Goal: Check status: Check status

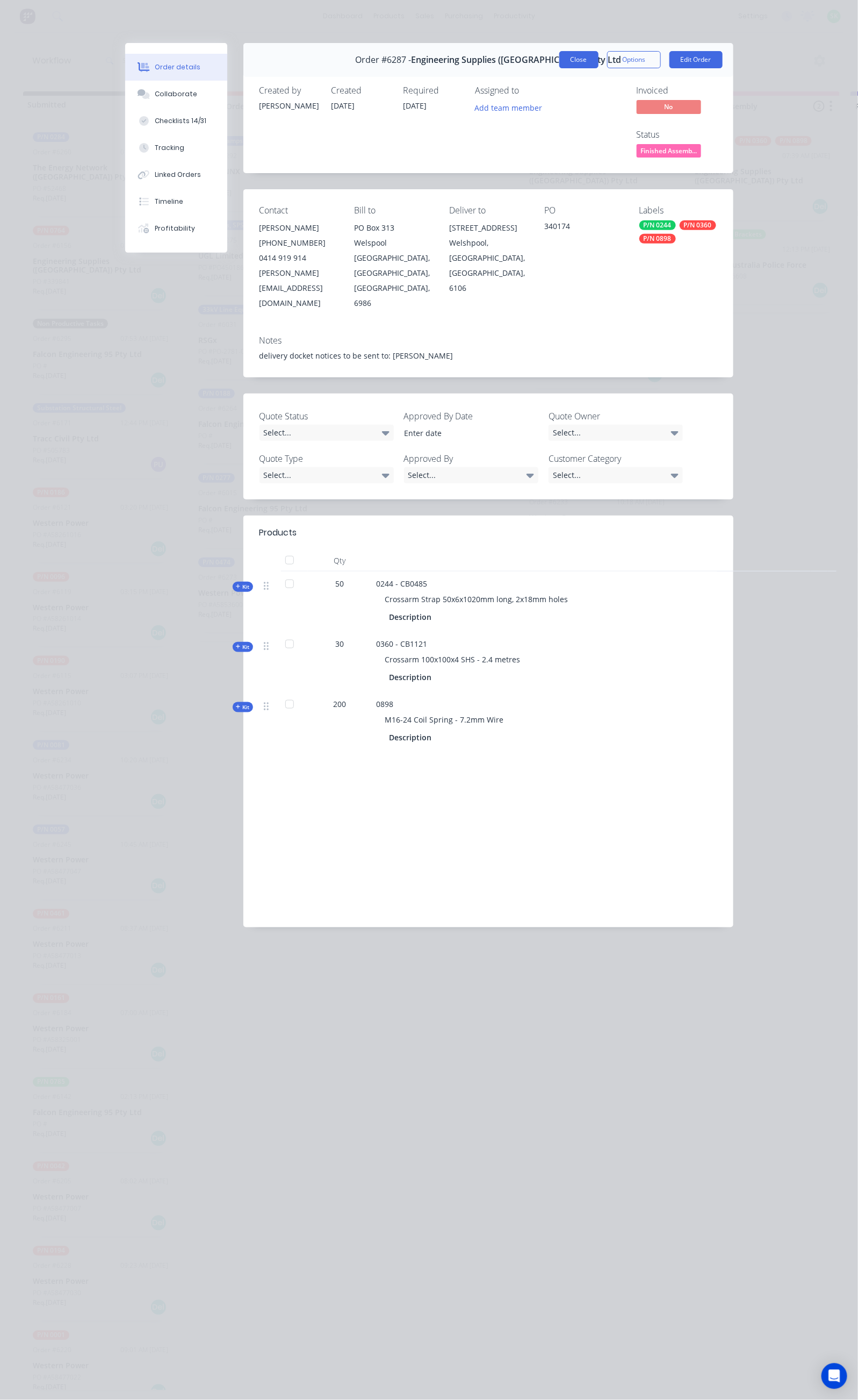
click at [599, 60] on button "Close" at bounding box center [579, 60] width 39 height 17
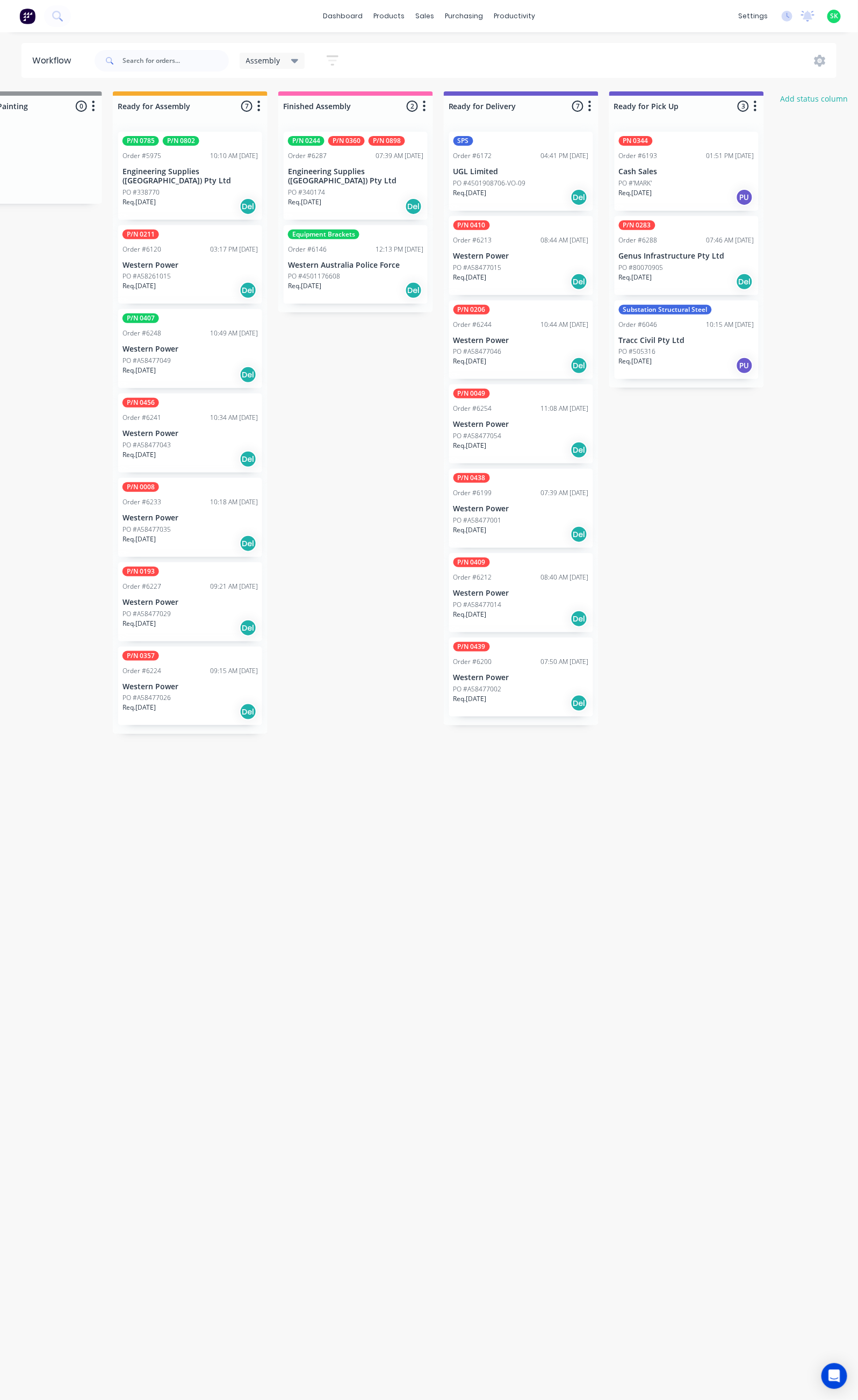
scroll to position [0, 420]
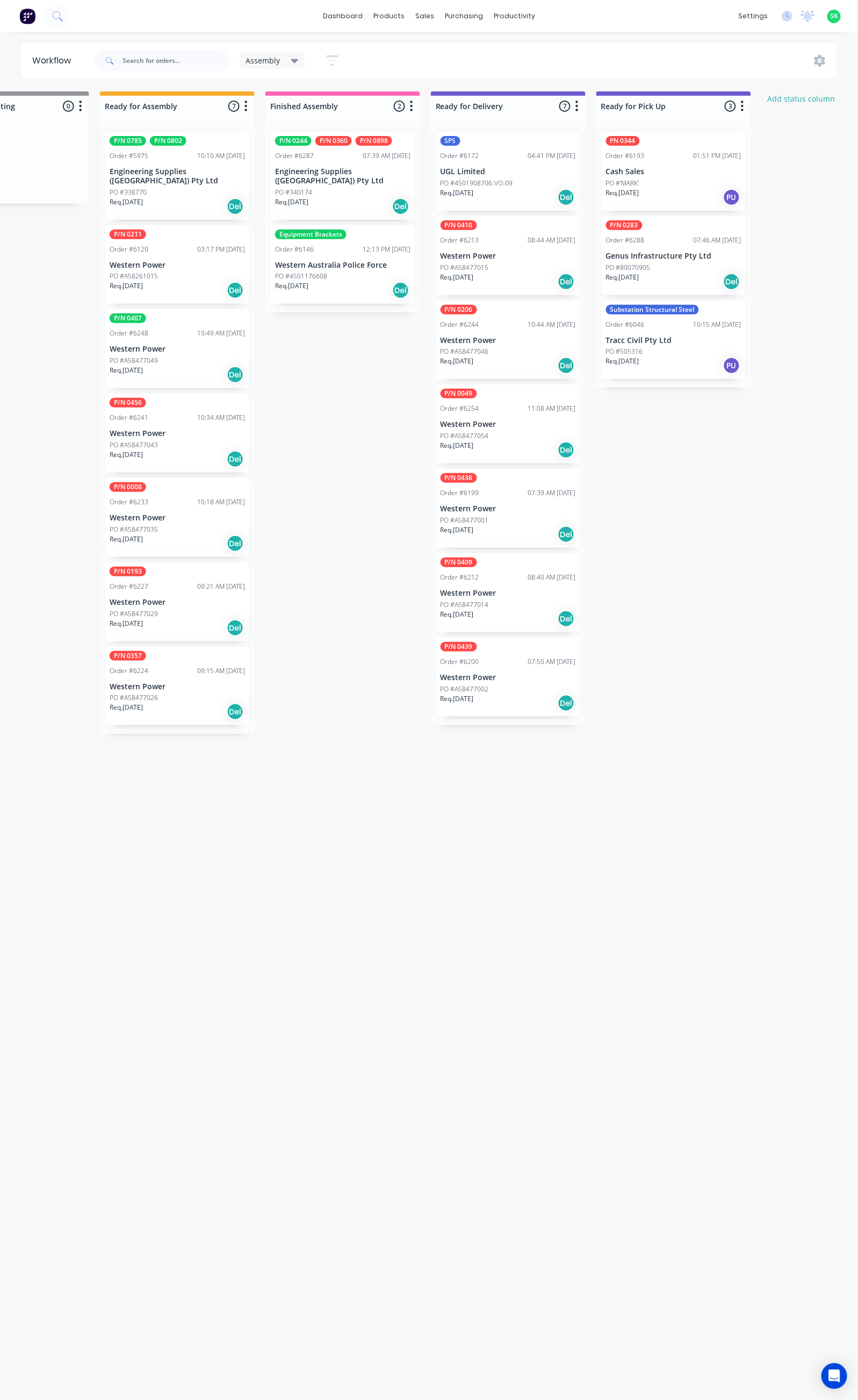
click at [496, 515] on div "P/N 0438 Order #6199 07:39 AM [DATE] Western Power PO #A58477001 Req. [DATE] Del" at bounding box center [508, 508] width 144 height 79
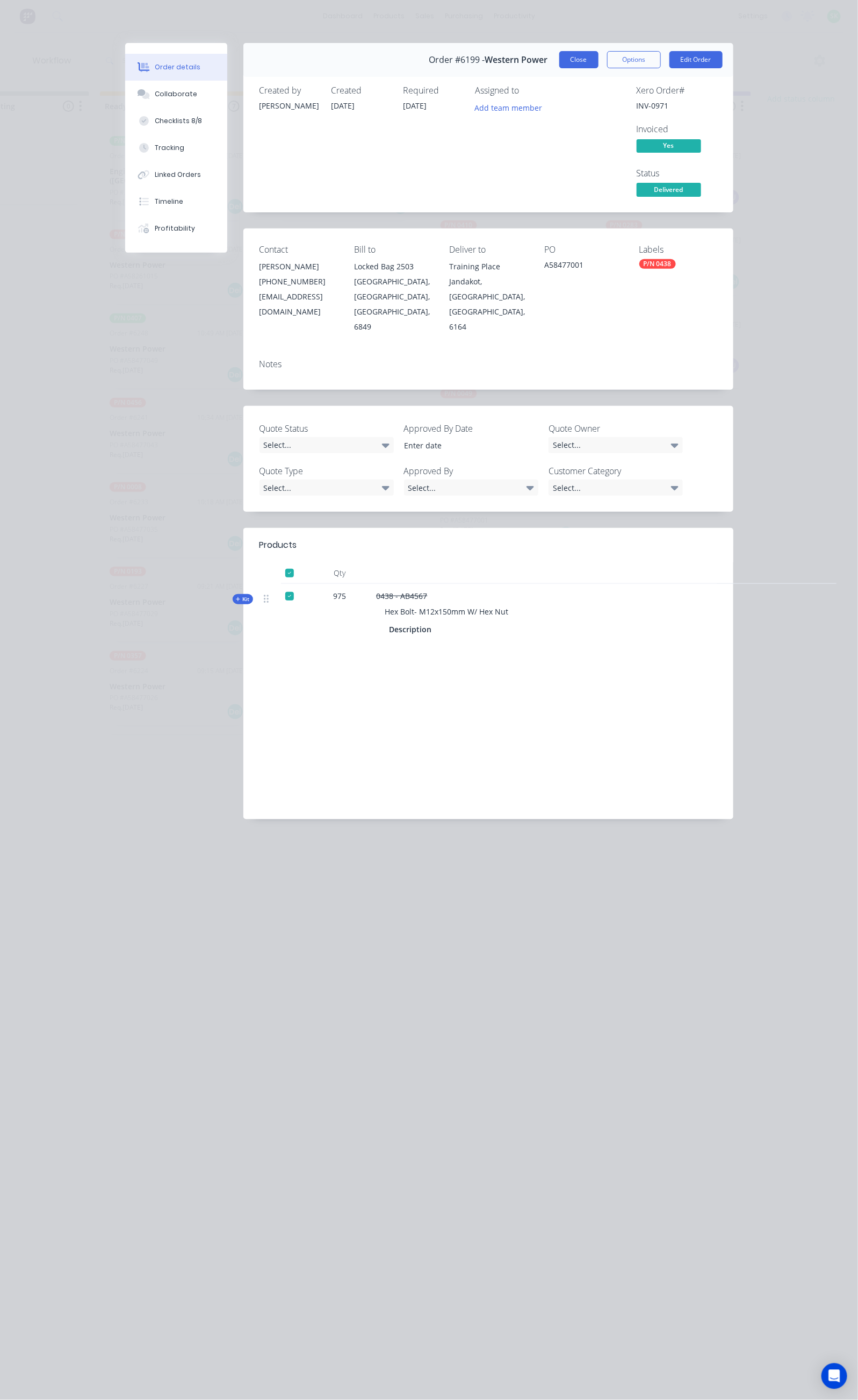
click at [599, 67] on button "Close" at bounding box center [579, 60] width 39 height 17
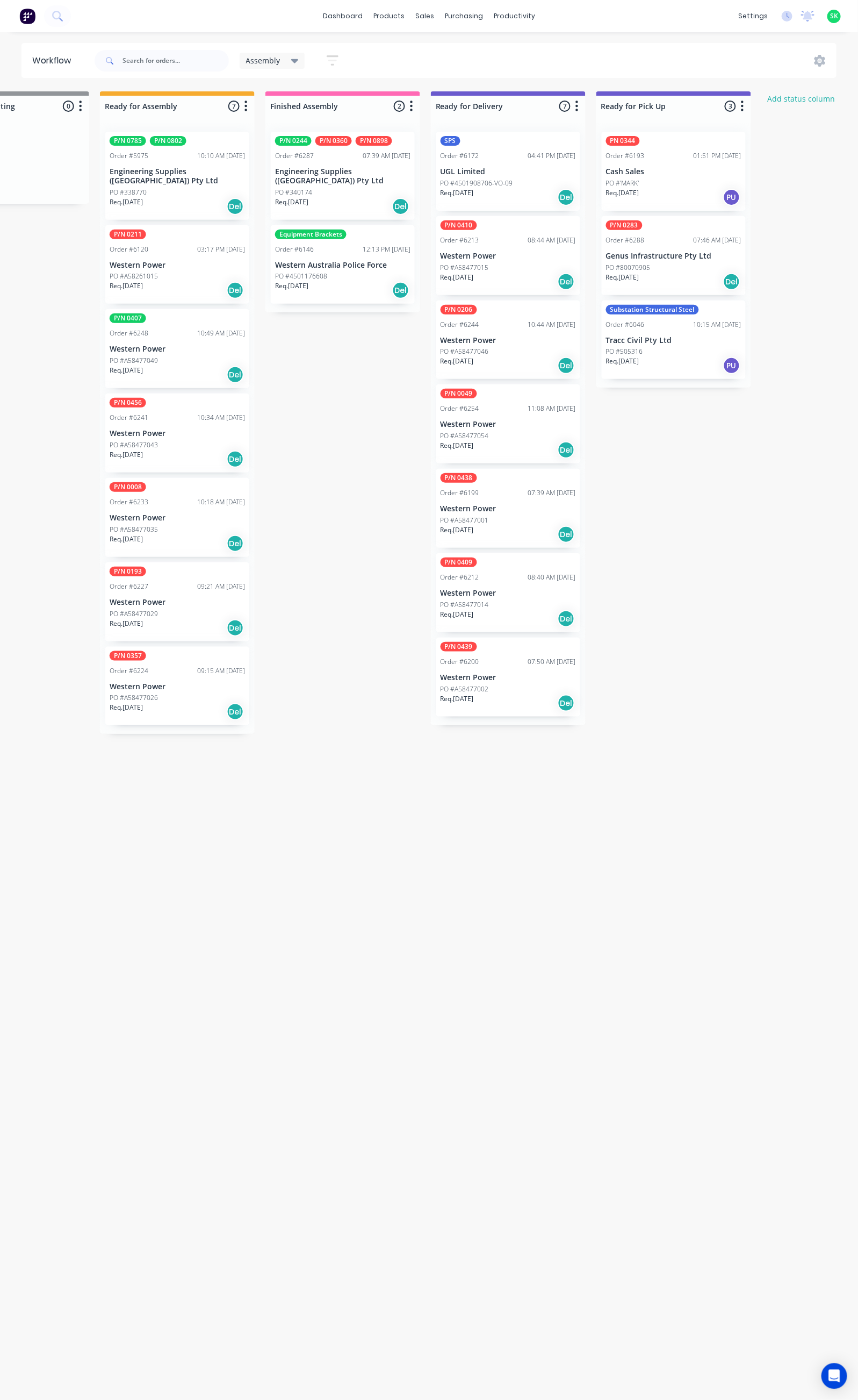
click at [509, 667] on div "P/N 0439 Order #6200 07:50 AM [DATE] Western Power PO #A58477002 Req. [DATE] Del" at bounding box center [508, 677] width 144 height 79
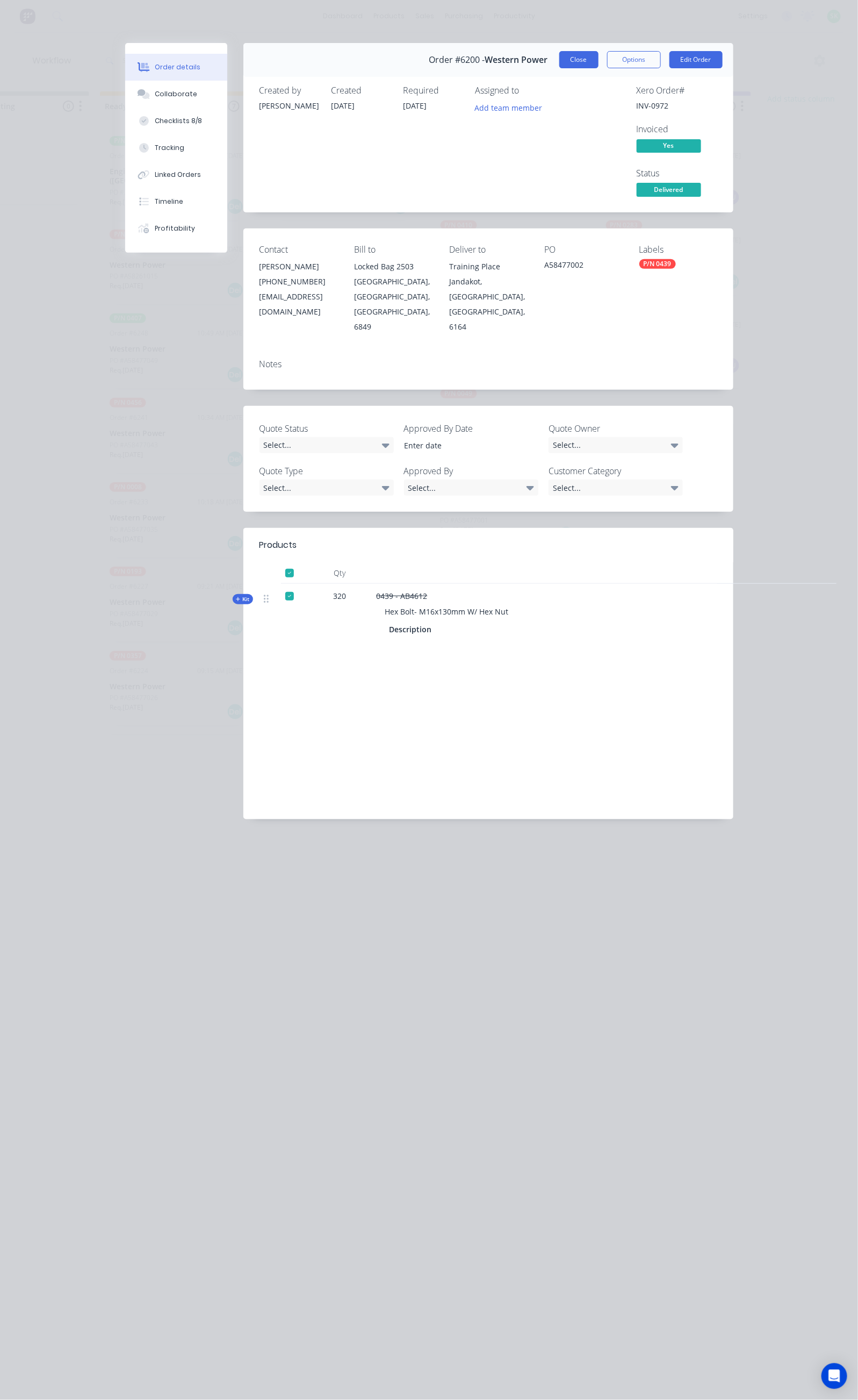
click at [599, 59] on button "Close" at bounding box center [579, 60] width 39 height 17
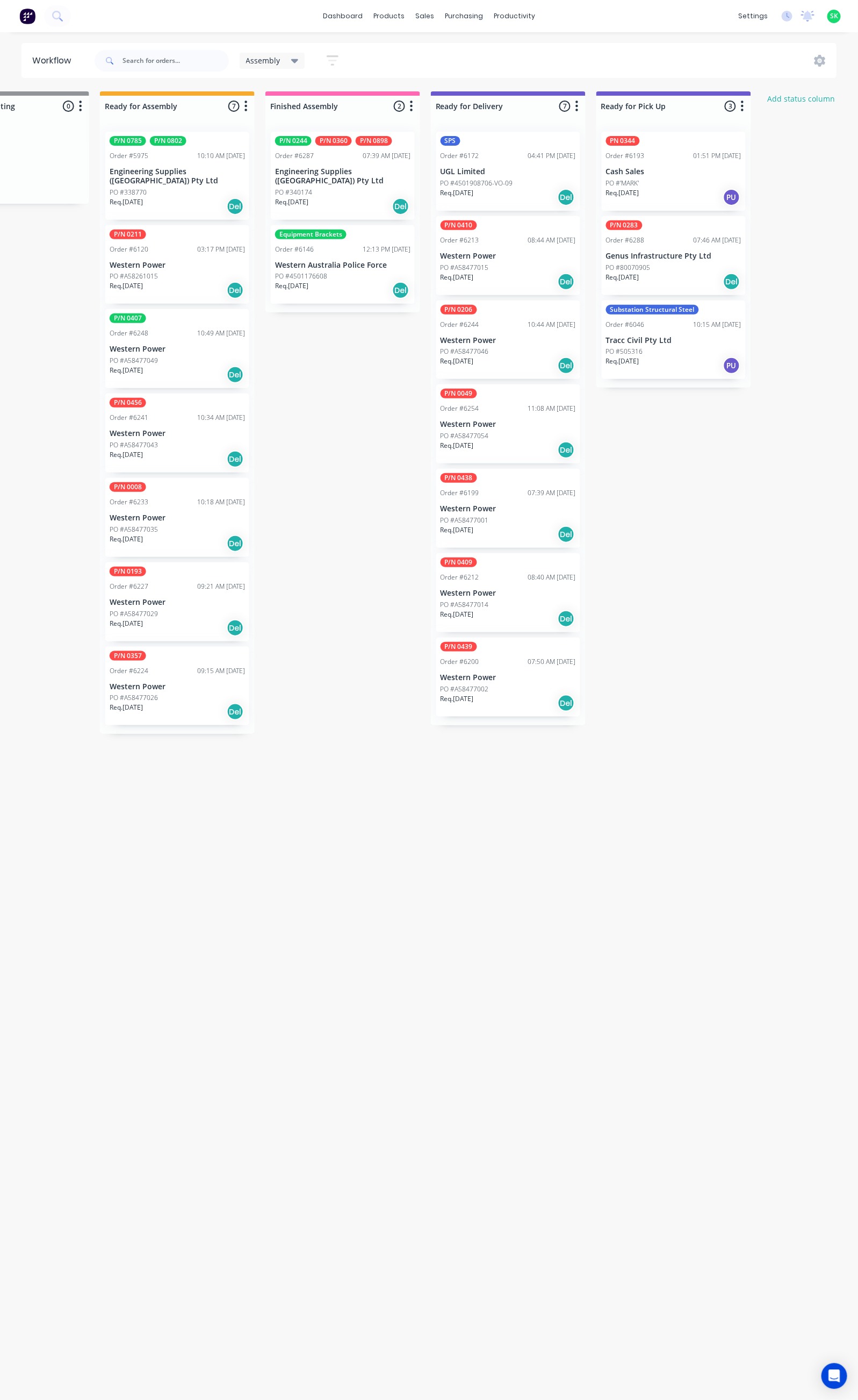
click at [501, 589] on p "Western Power" at bounding box center [508, 593] width 136 height 9
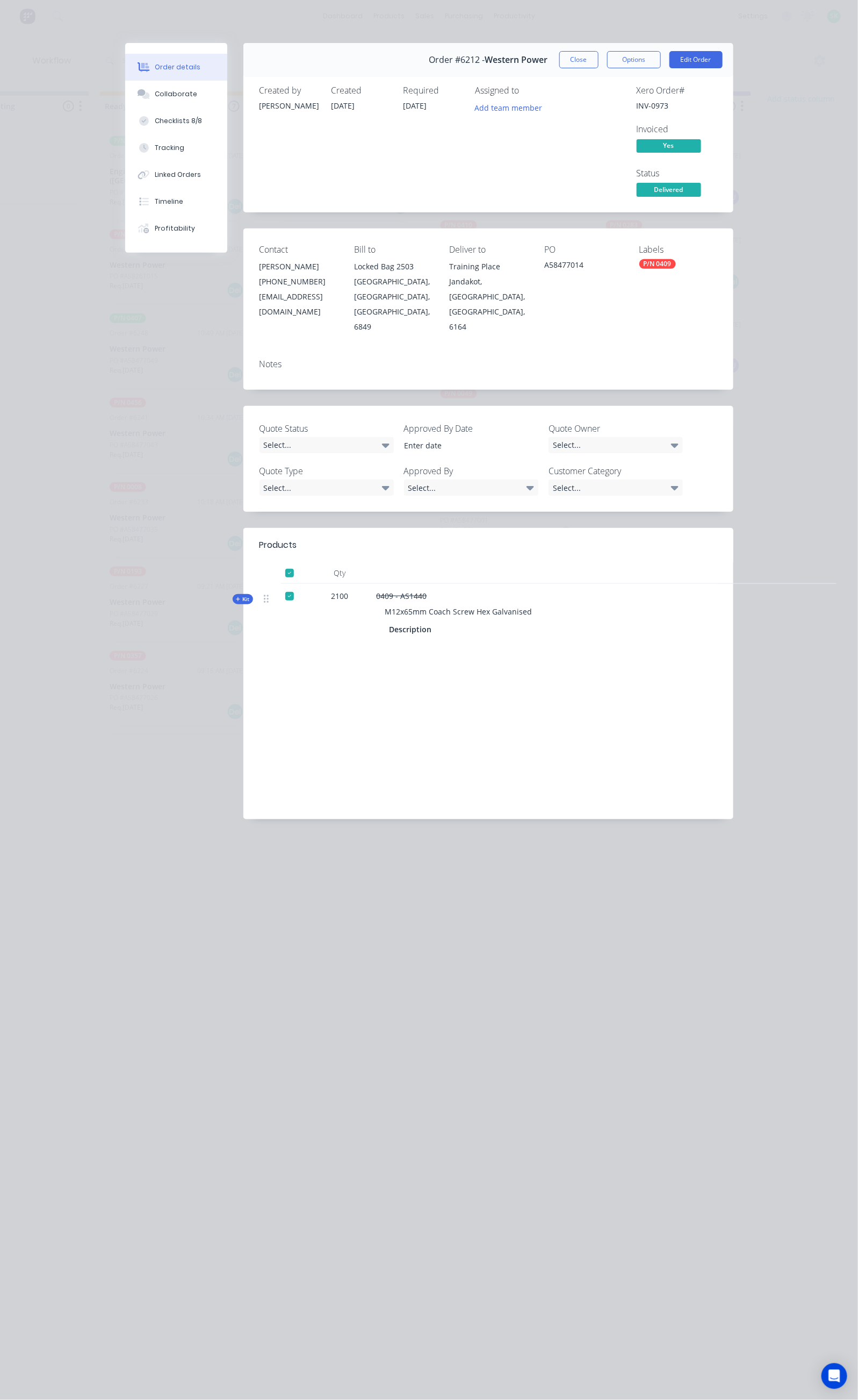
click at [599, 63] on button "Close" at bounding box center [579, 60] width 39 height 17
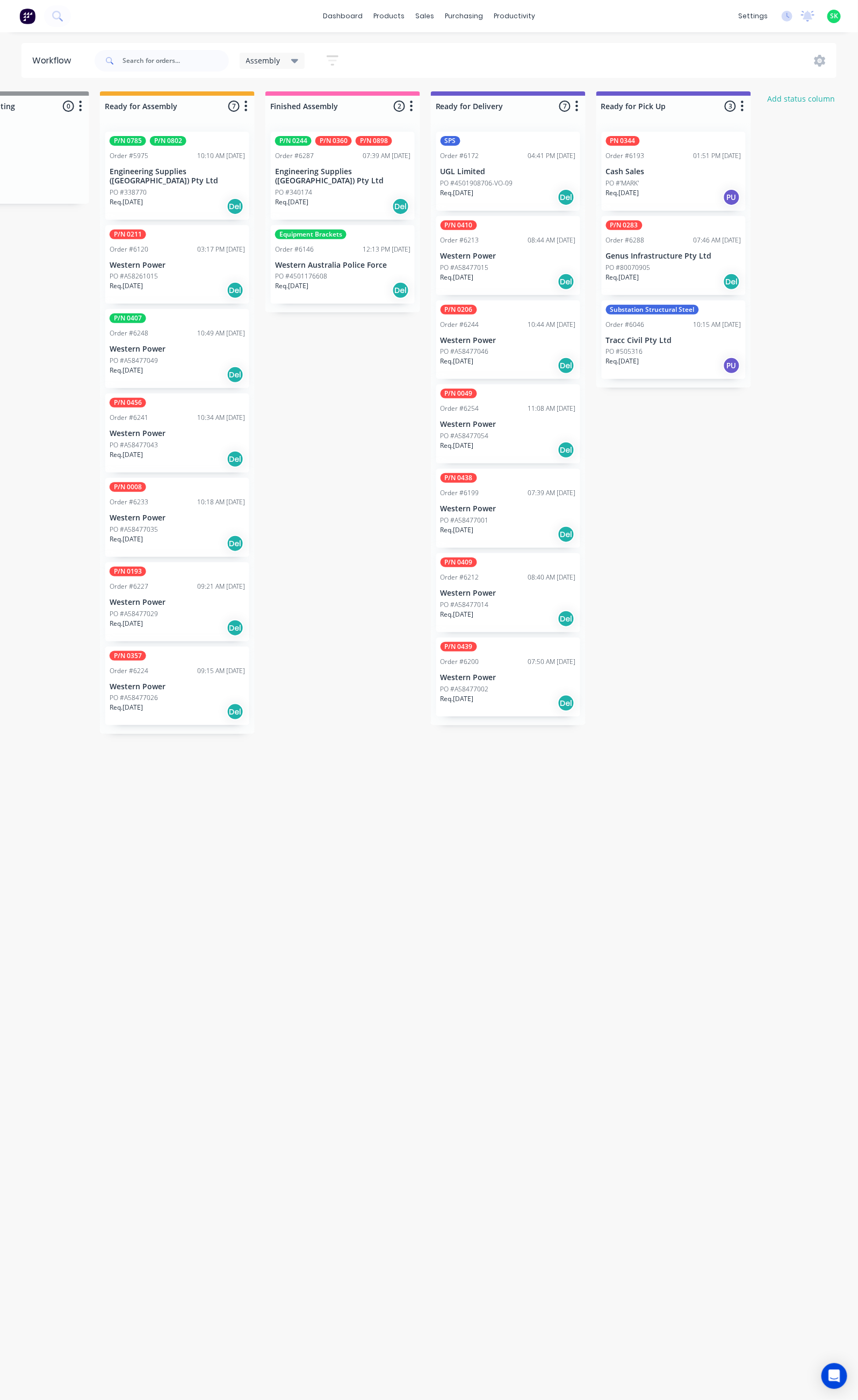
click at [496, 273] on div "Req. [DATE] Del" at bounding box center [508, 281] width 136 height 18
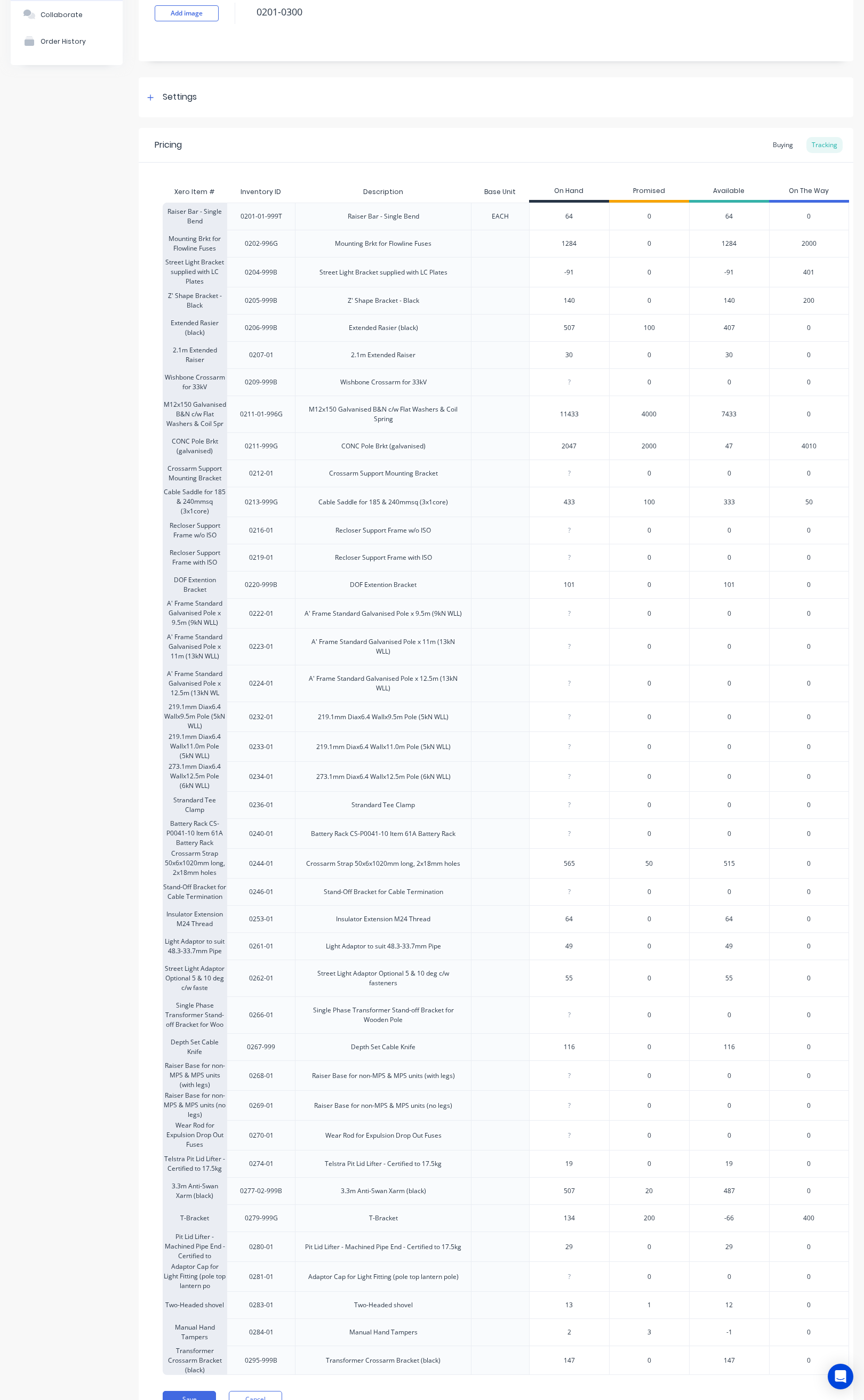
scroll to position [160, 0]
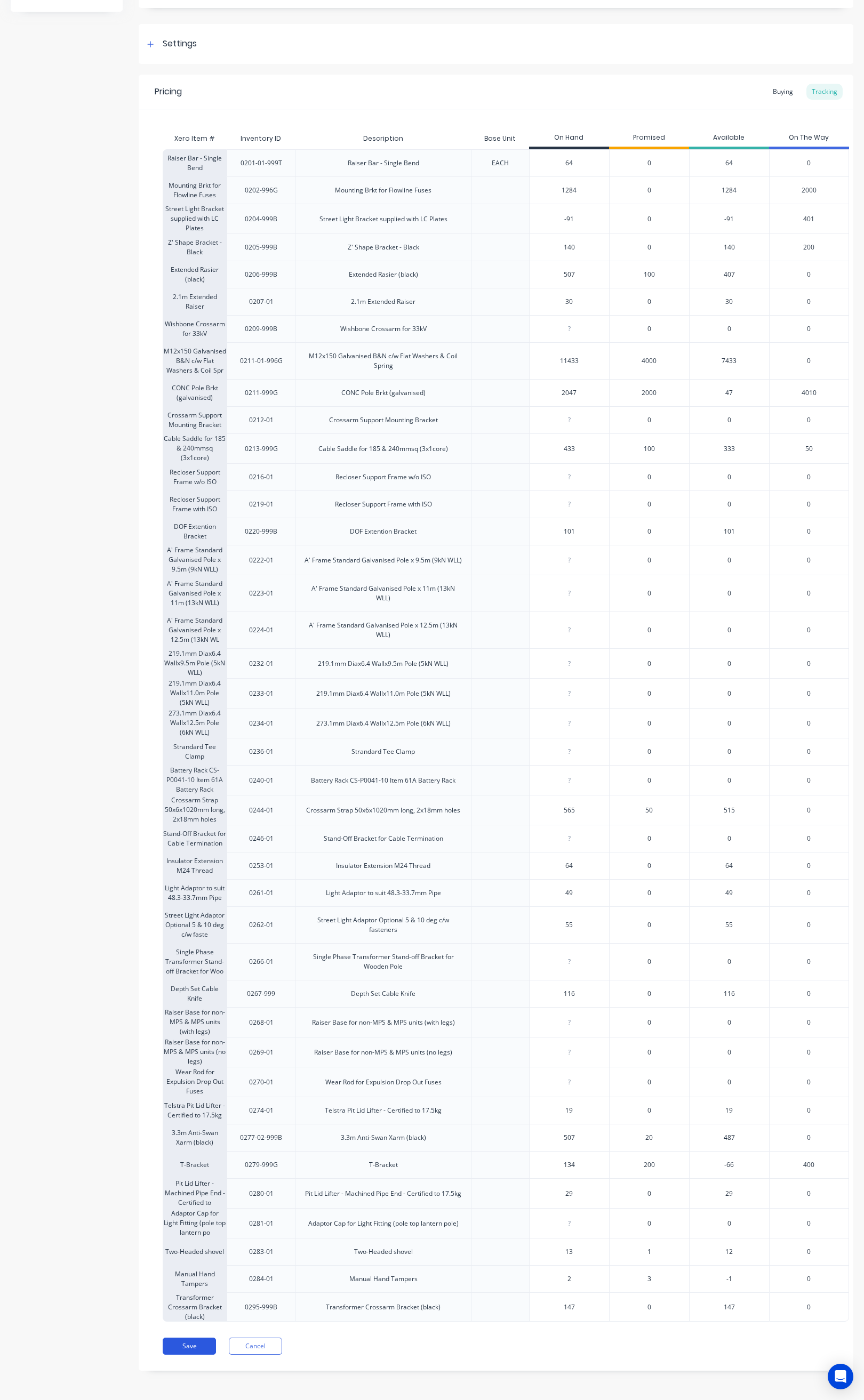
click at [192, 1346] on button "Save" at bounding box center [189, 1347] width 53 height 17
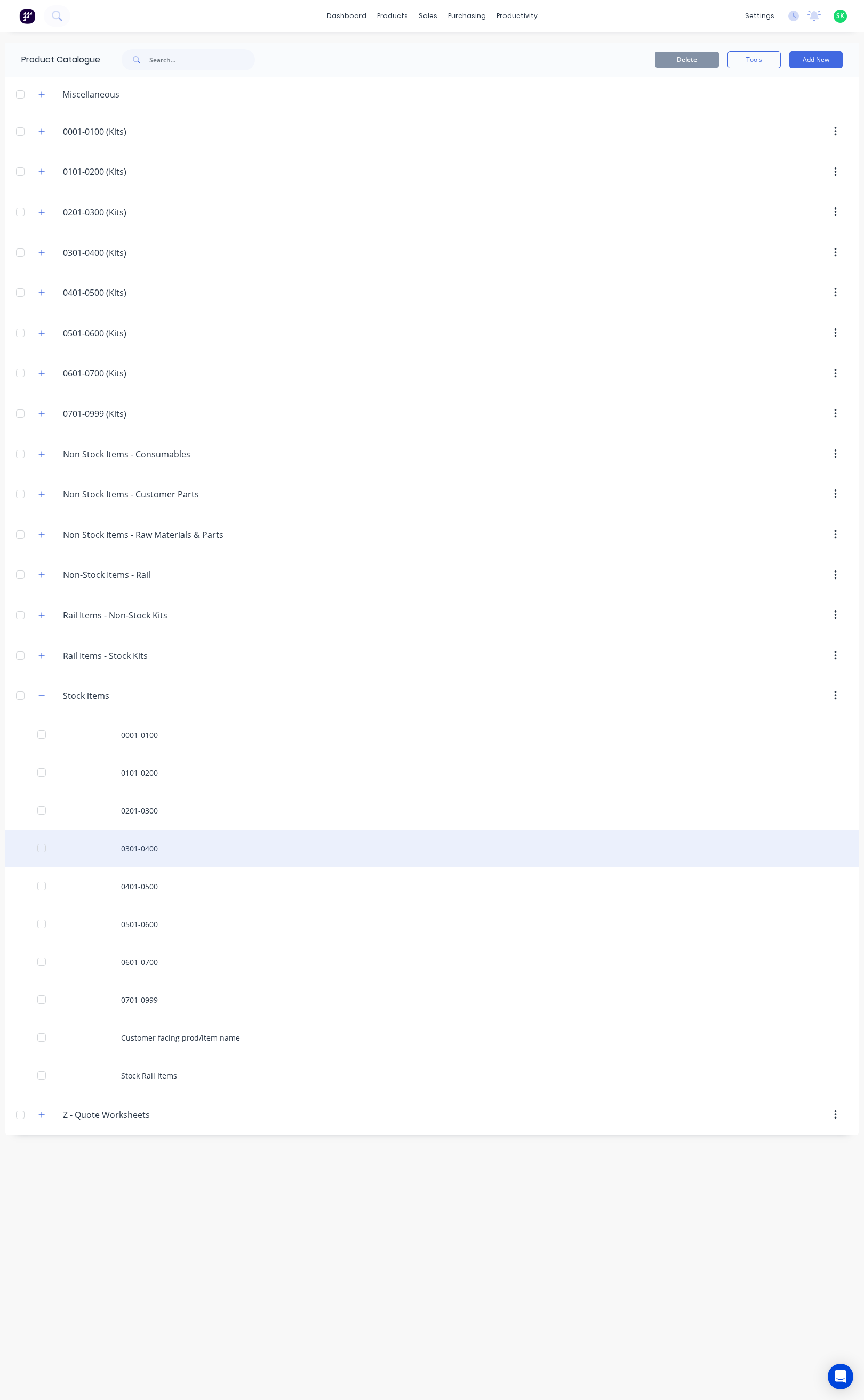
click at [127, 860] on div "0301-0400" at bounding box center [431, 848] width 853 height 38
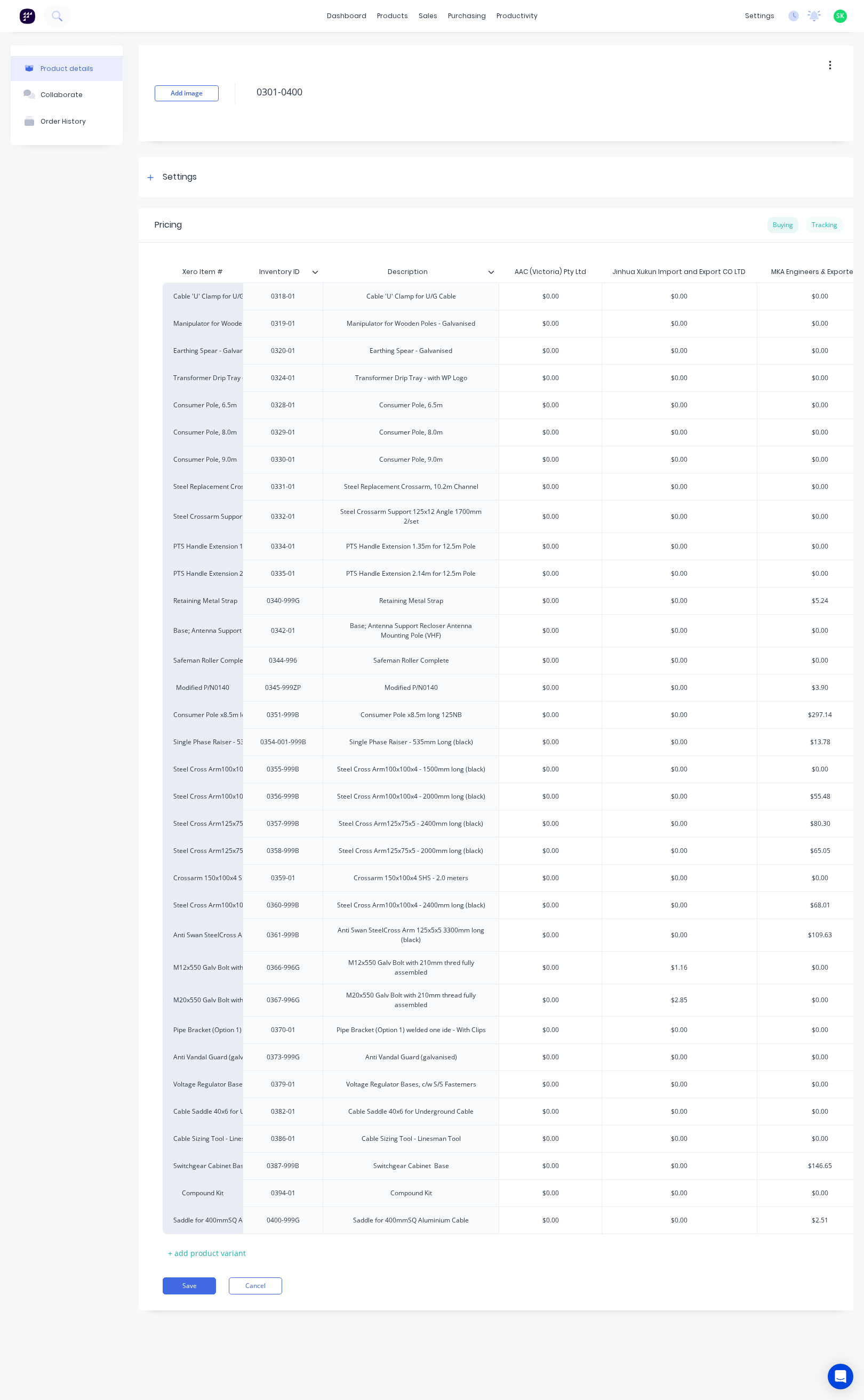
click at [828, 224] on div "Tracking" at bounding box center [824, 225] width 36 height 16
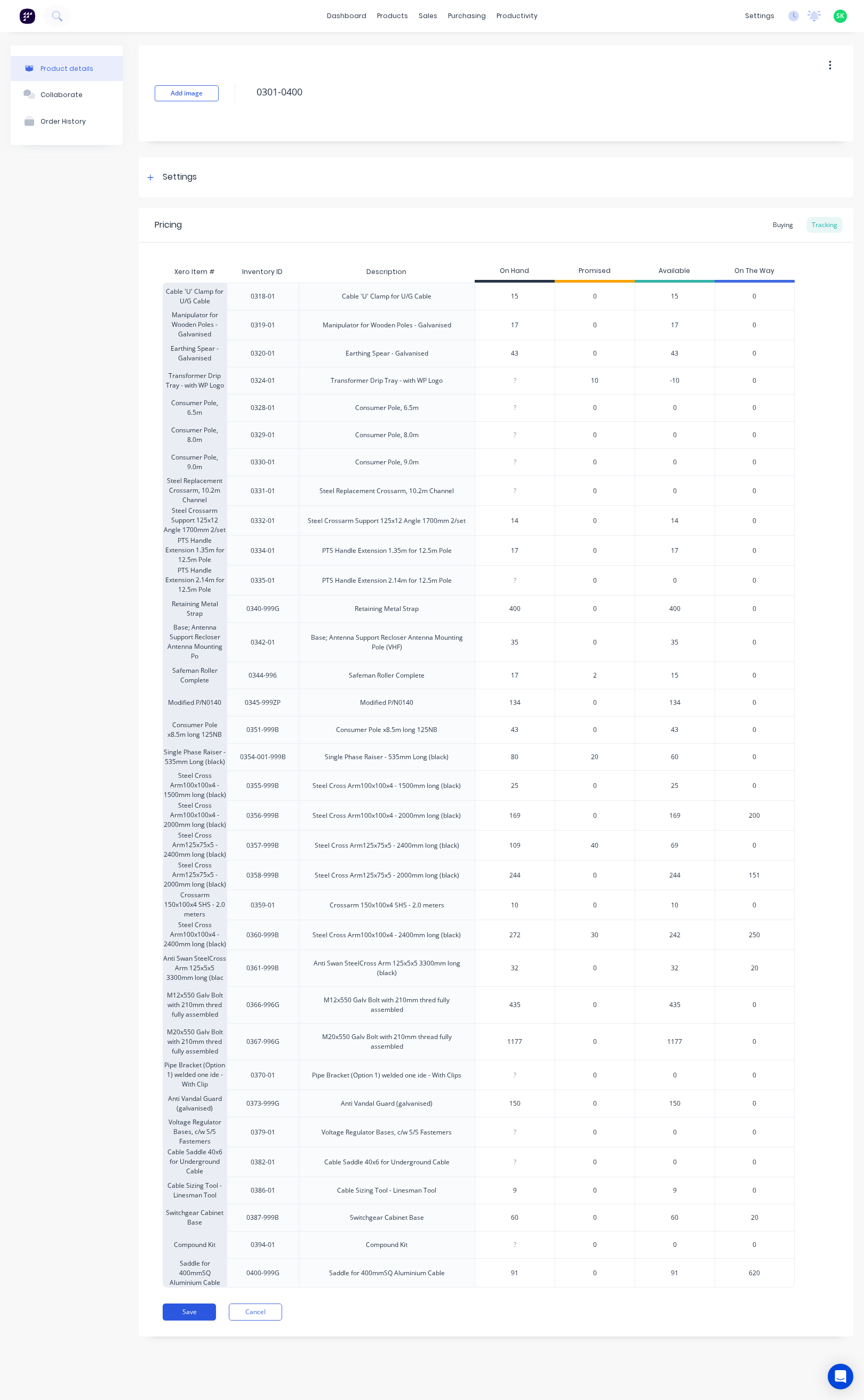
click at [192, 1321] on button "Save" at bounding box center [189, 1312] width 53 height 17
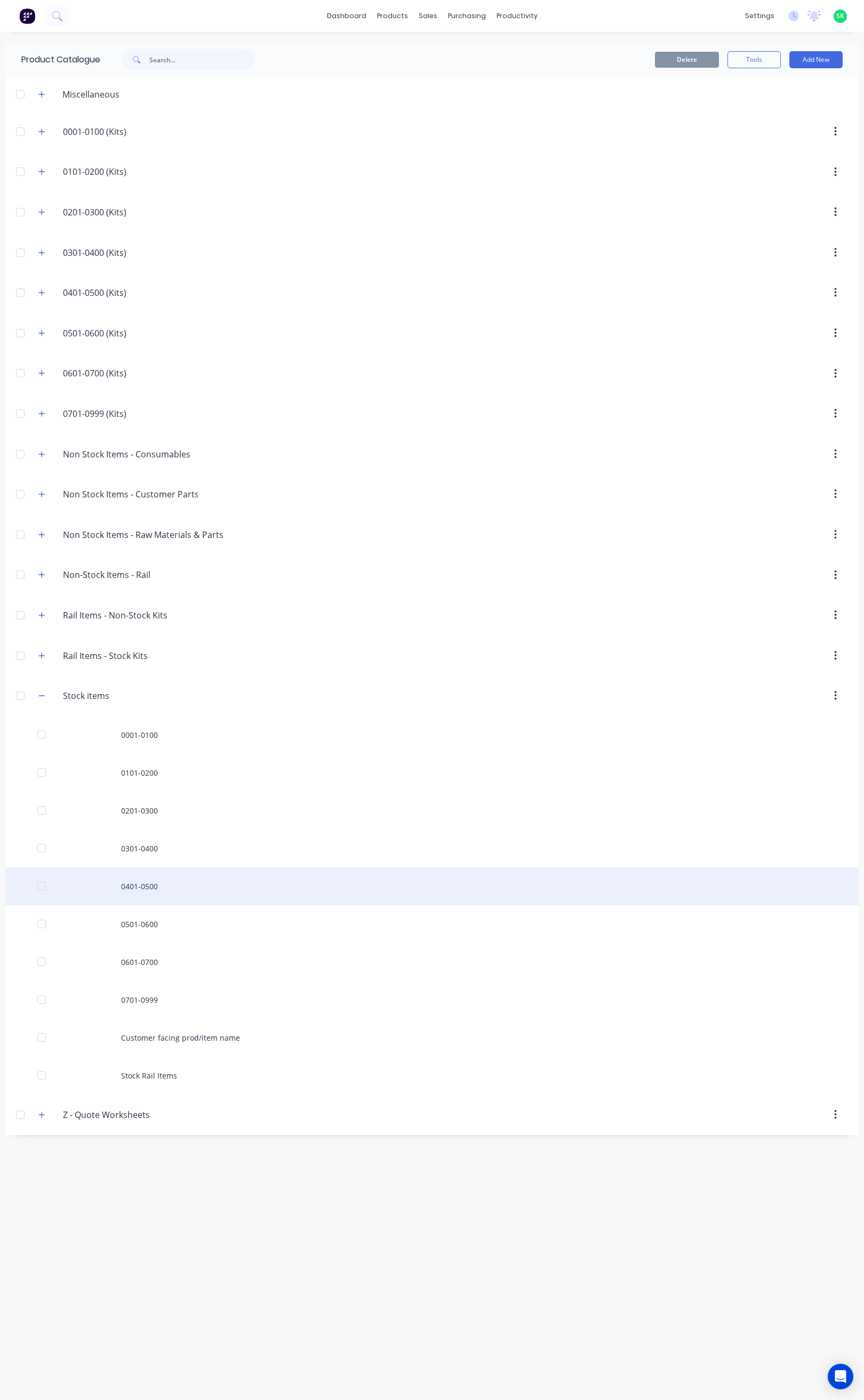
click at [146, 894] on div "0401-0500" at bounding box center [431, 886] width 853 height 38
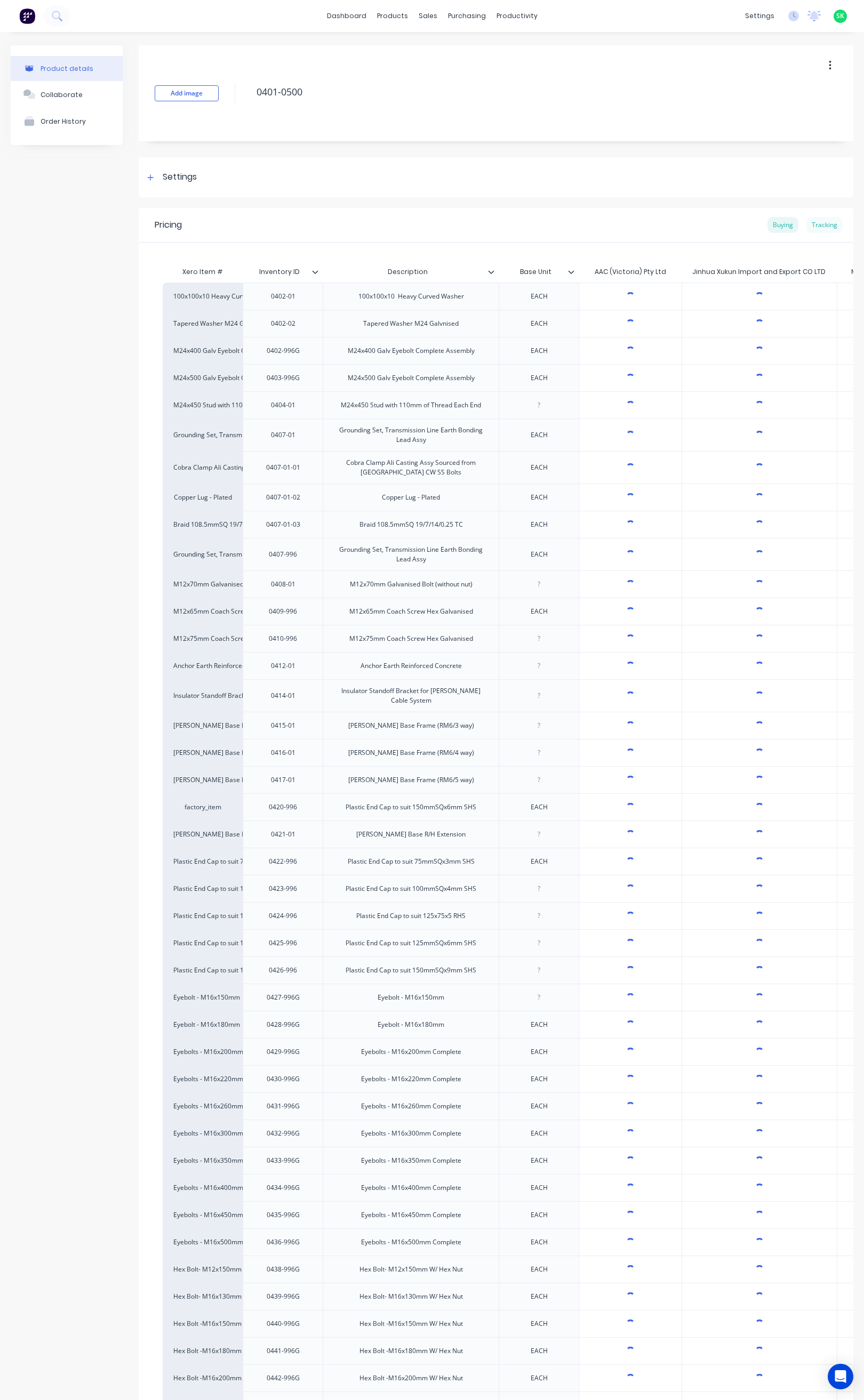
click at [819, 224] on div "Tracking" at bounding box center [824, 225] width 36 height 16
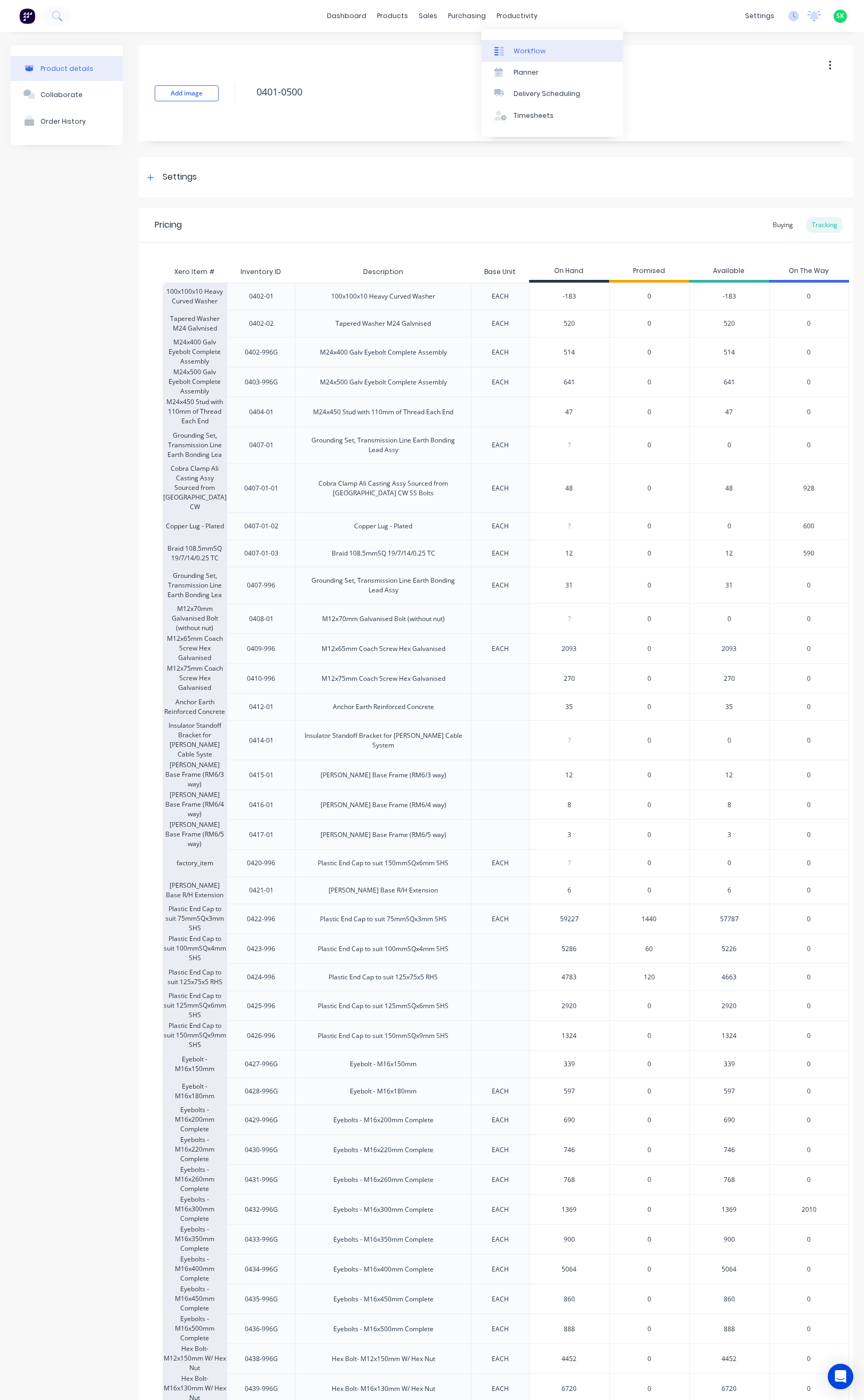
click at [525, 43] on link "Workflow" at bounding box center [552, 51] width 142 height 21
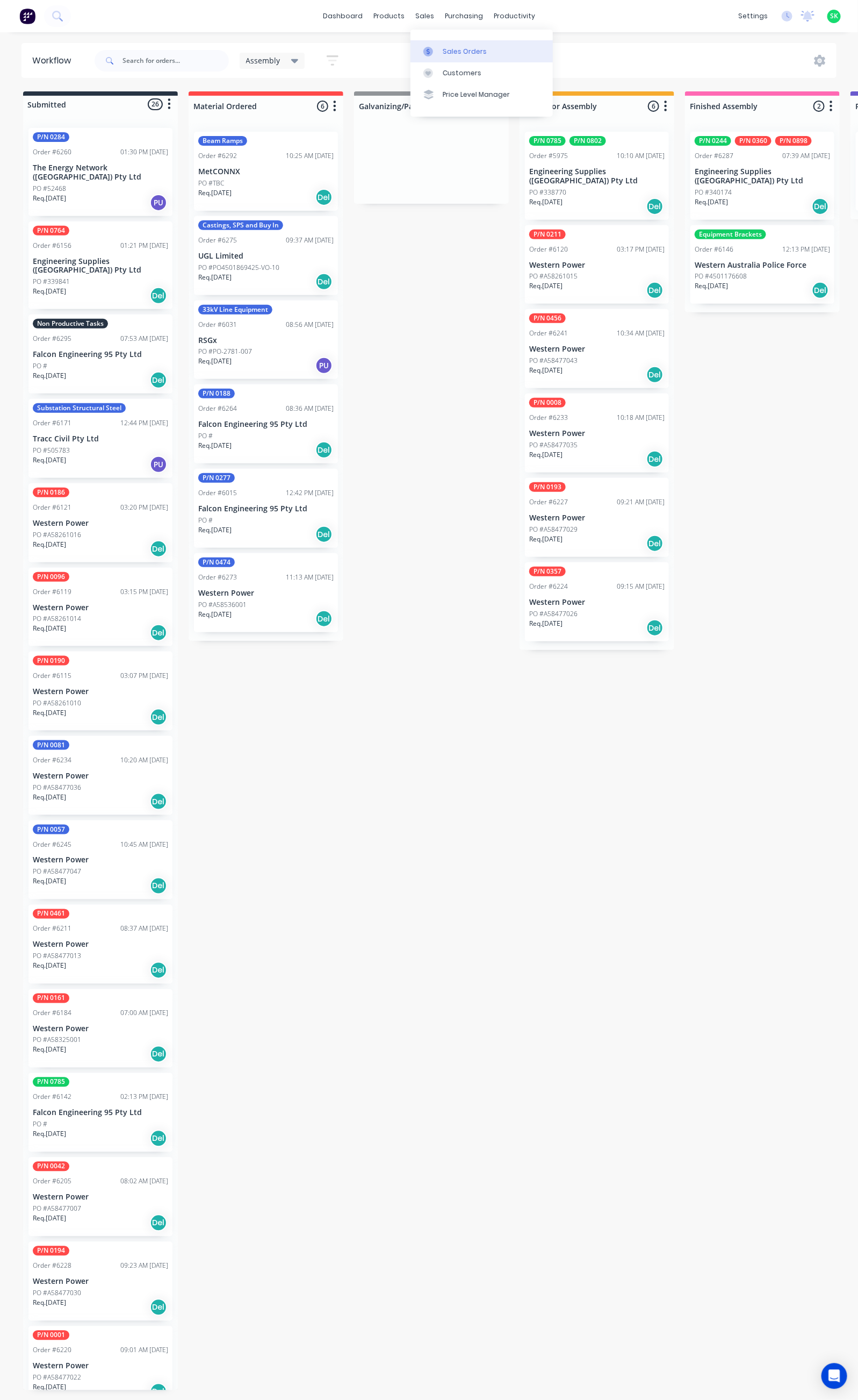
click at [440, 44] on link "Sales Orders" at bounding box center [481, 51] width 143 height 22
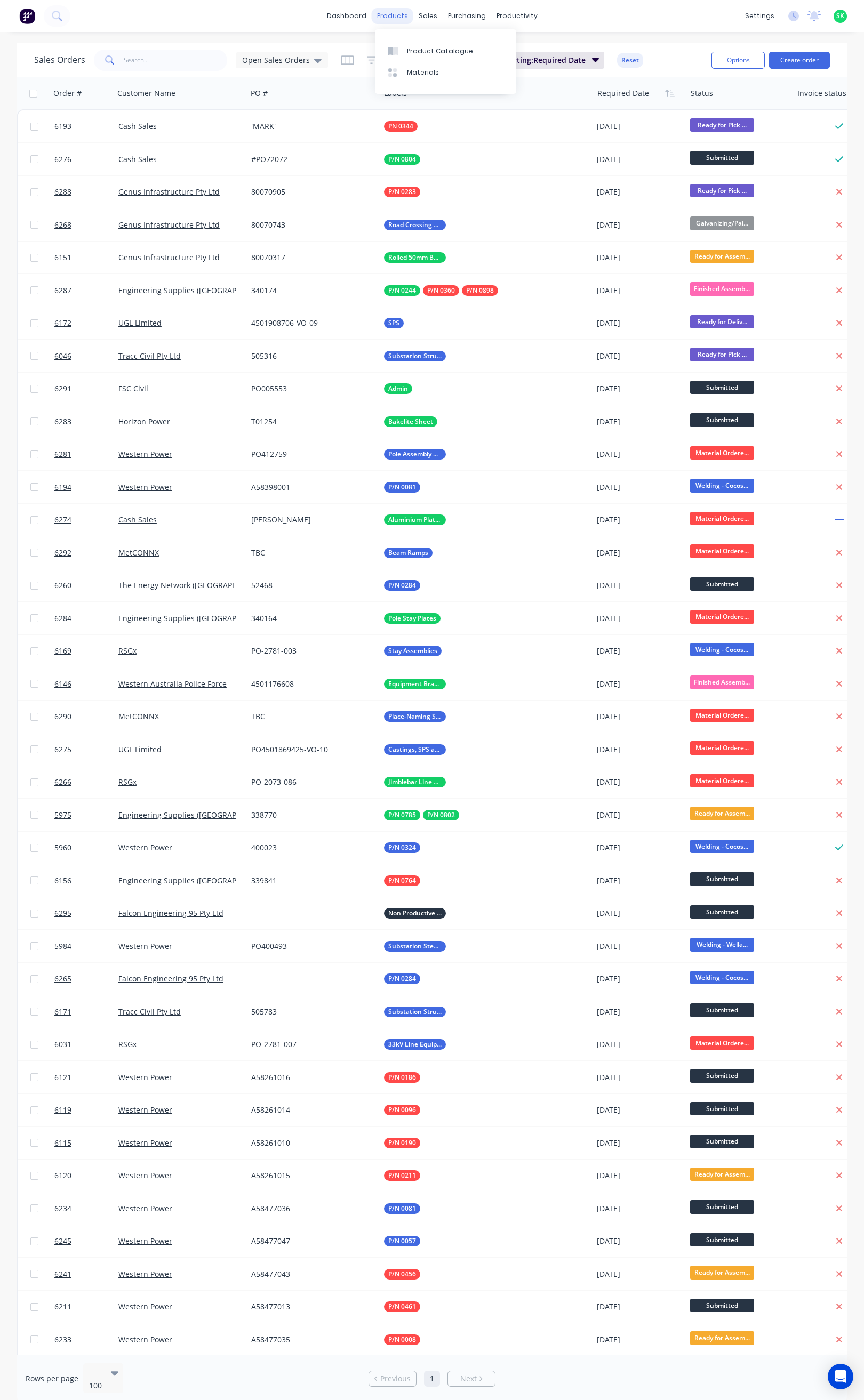
click at [399, 16] on div "products" at bounding box center [392, 16] width 41 height 16
click at [416, 48] on div "Product Catalogue" at bounding box center [440, 51] width 66 height 9
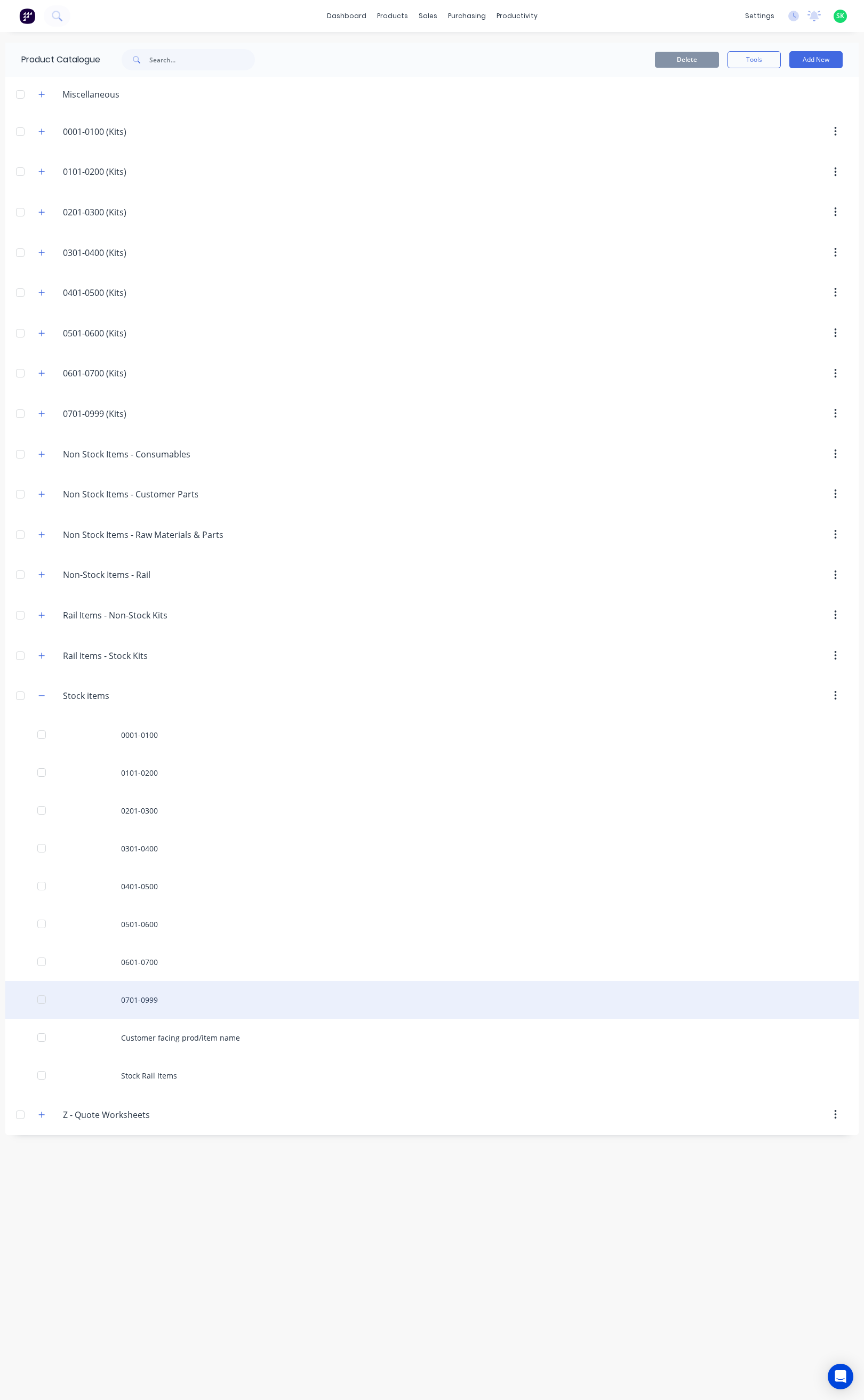
click at [110, 1010] on div "0701-0999" at bounding box center [431, 999] width 853 height 38
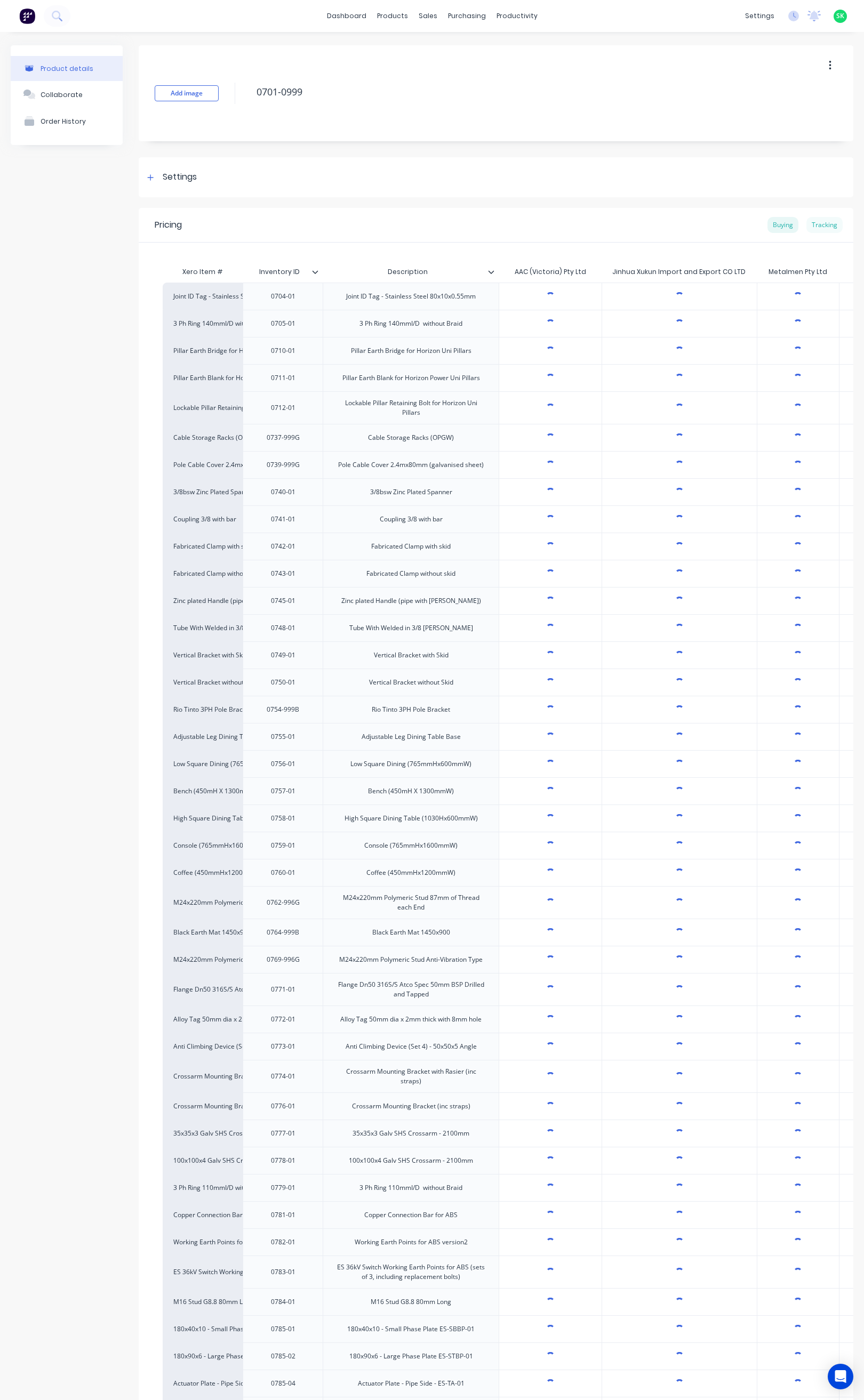
click at [819, 224] on div "Tracking" at bounding box center [824, 225] width 36 height 16
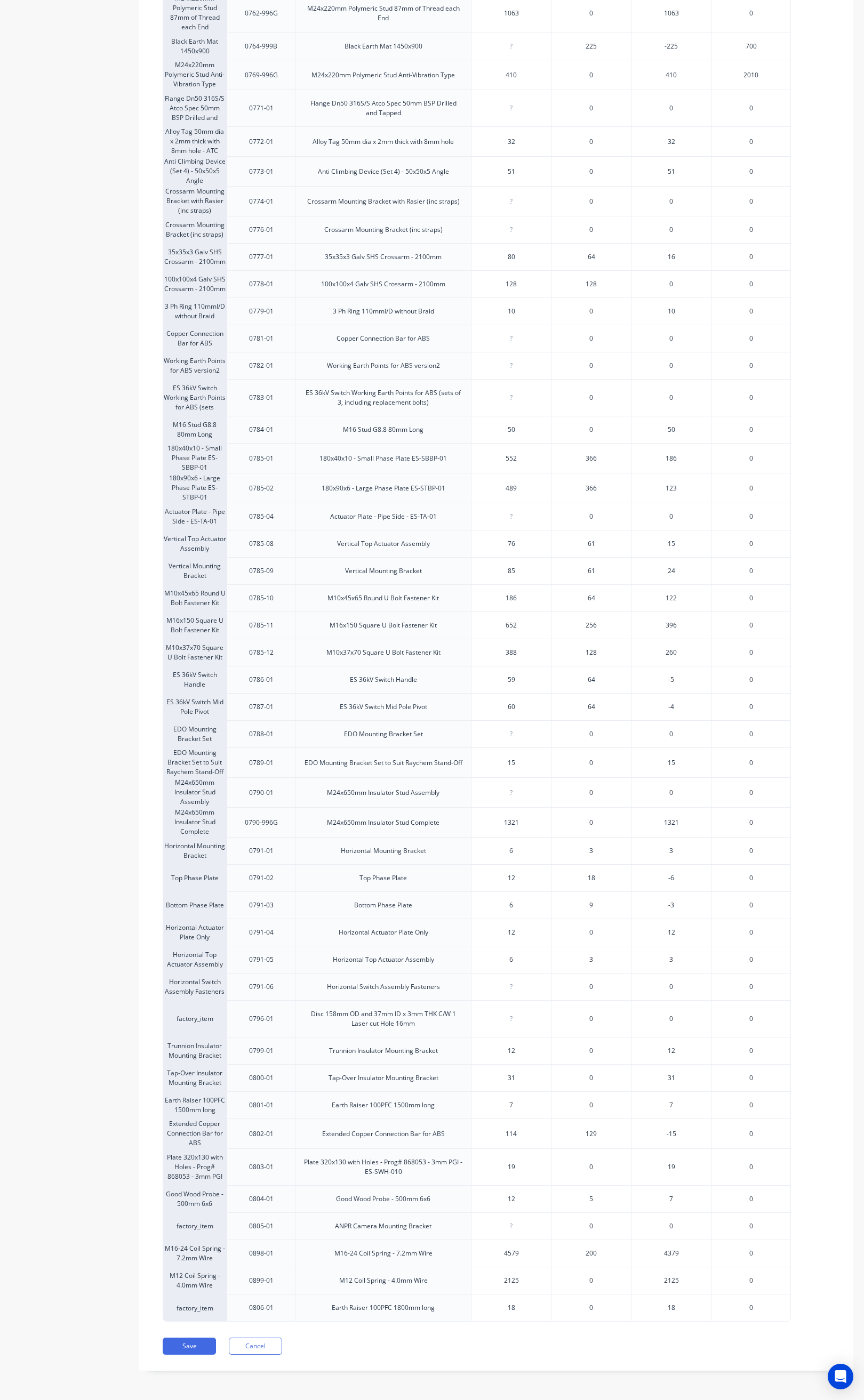
scroll to position [936, 0]
click at [201, 1340] on button "Save" at bounding box center [189, 1347] width 53 height 17
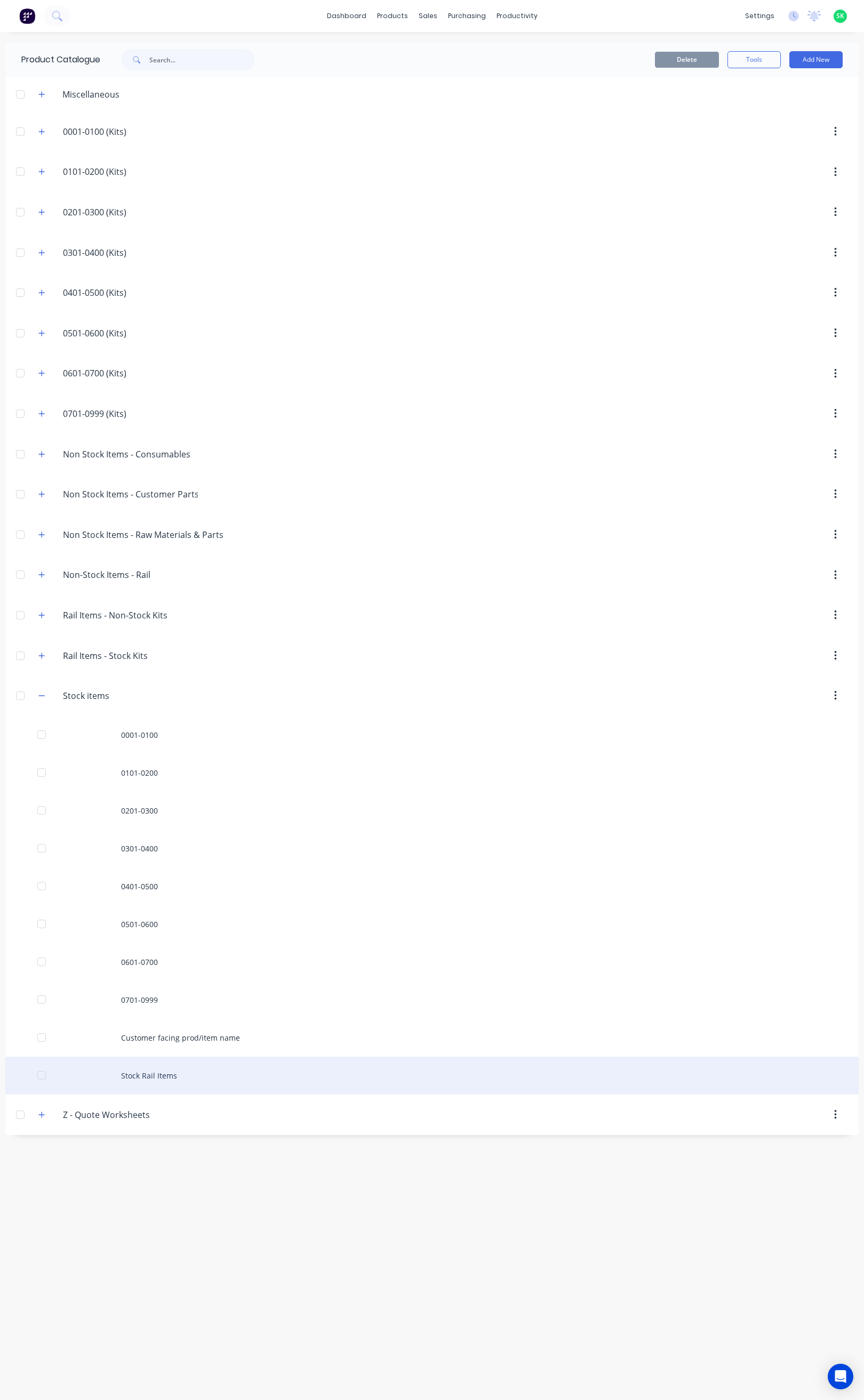
click at [123, 1083] on div "Stock Rail Items" at bounding box center [431, 1075] width 853 height 38
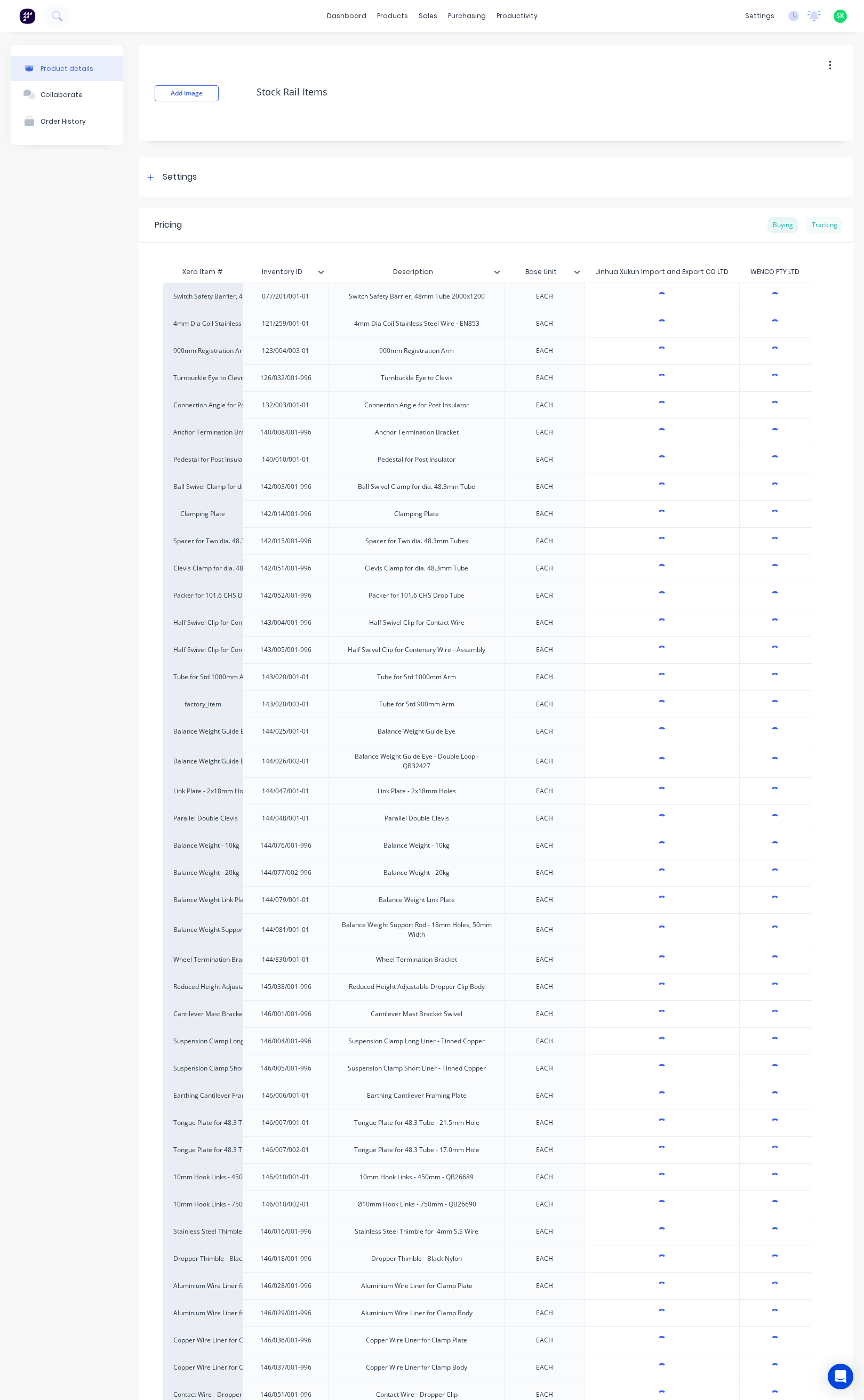
type textarea "x"
click at [818, 222] on div "Tracking" at bounding box center [824, 225] width 36 height 16
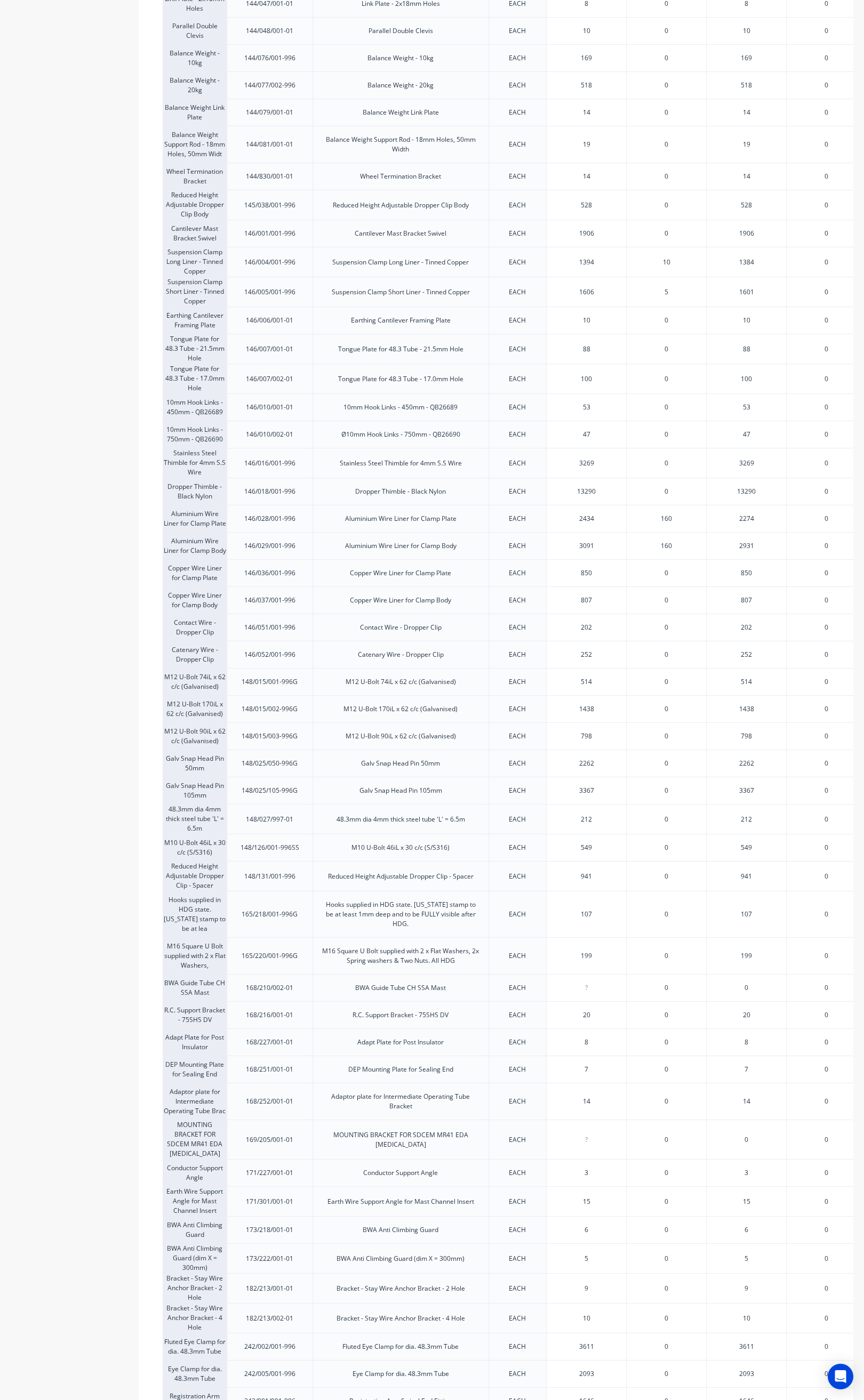
scroll to position [800, 0]
type input "202"
click at [610, 628] on input "202" at bounding box center [586, 623] width 80 height 9
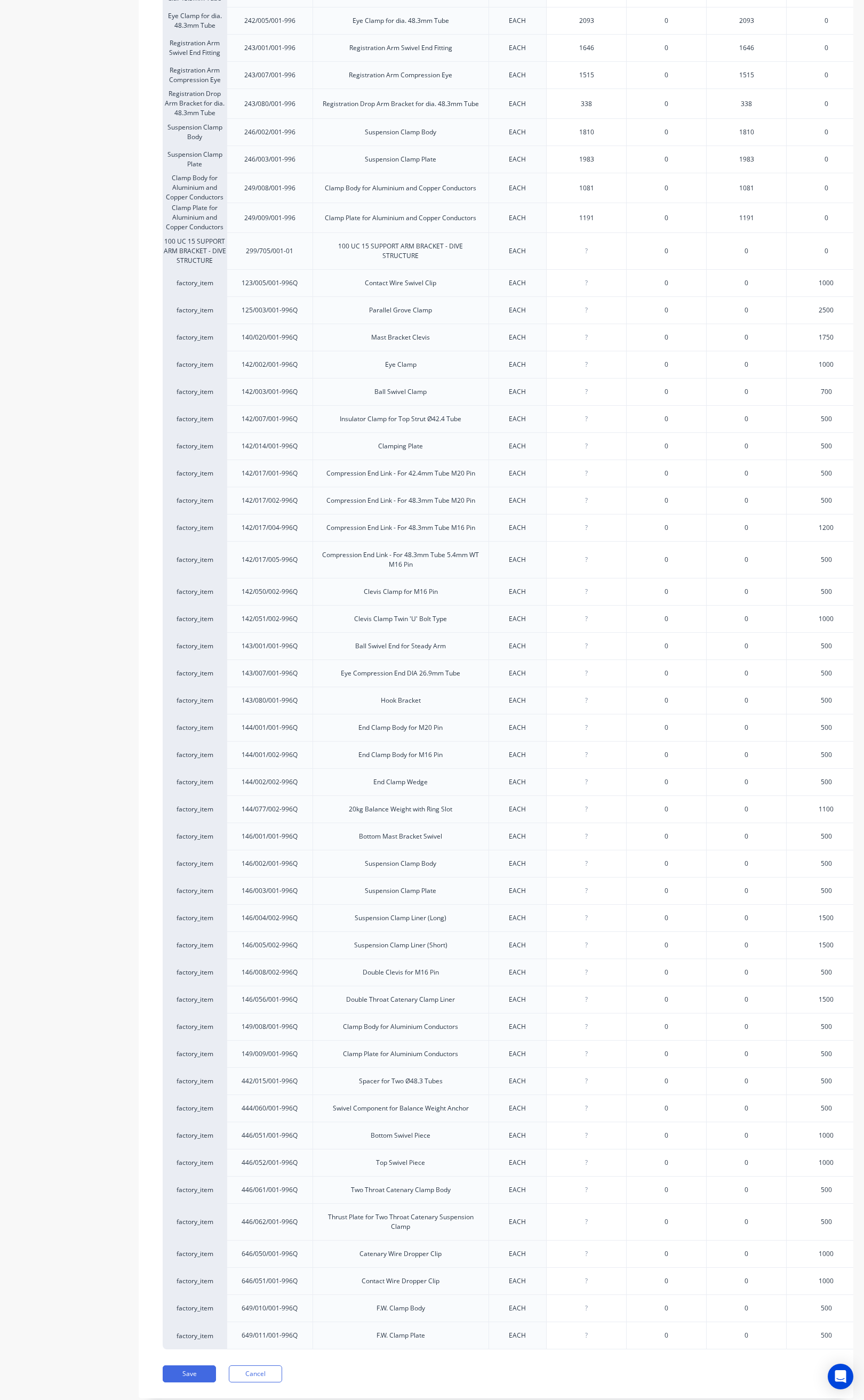
scroll to position [2220, 0]
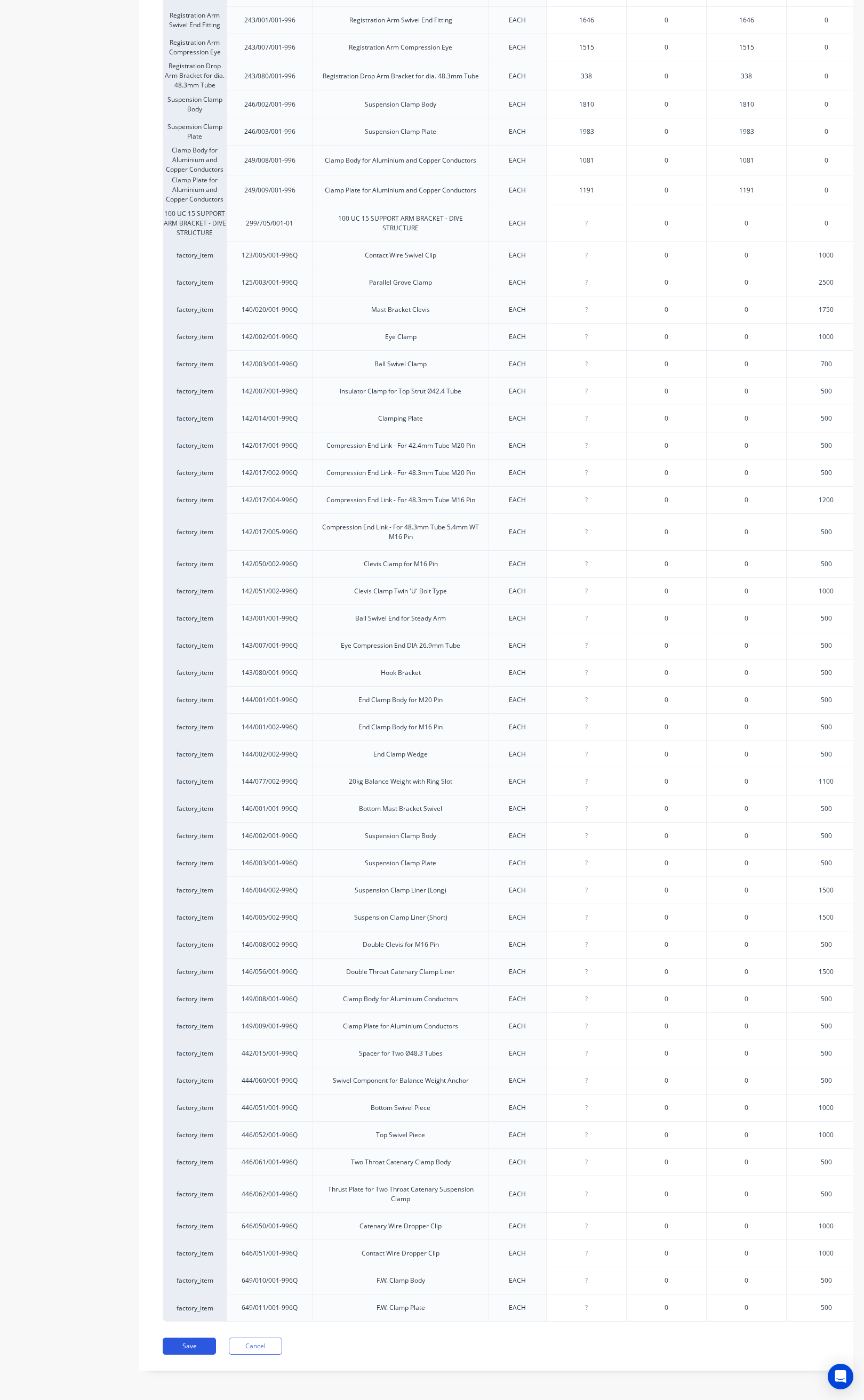
click at [194, 1349] on button "Save" at bounding box center [189, 1347] width 53 height 17
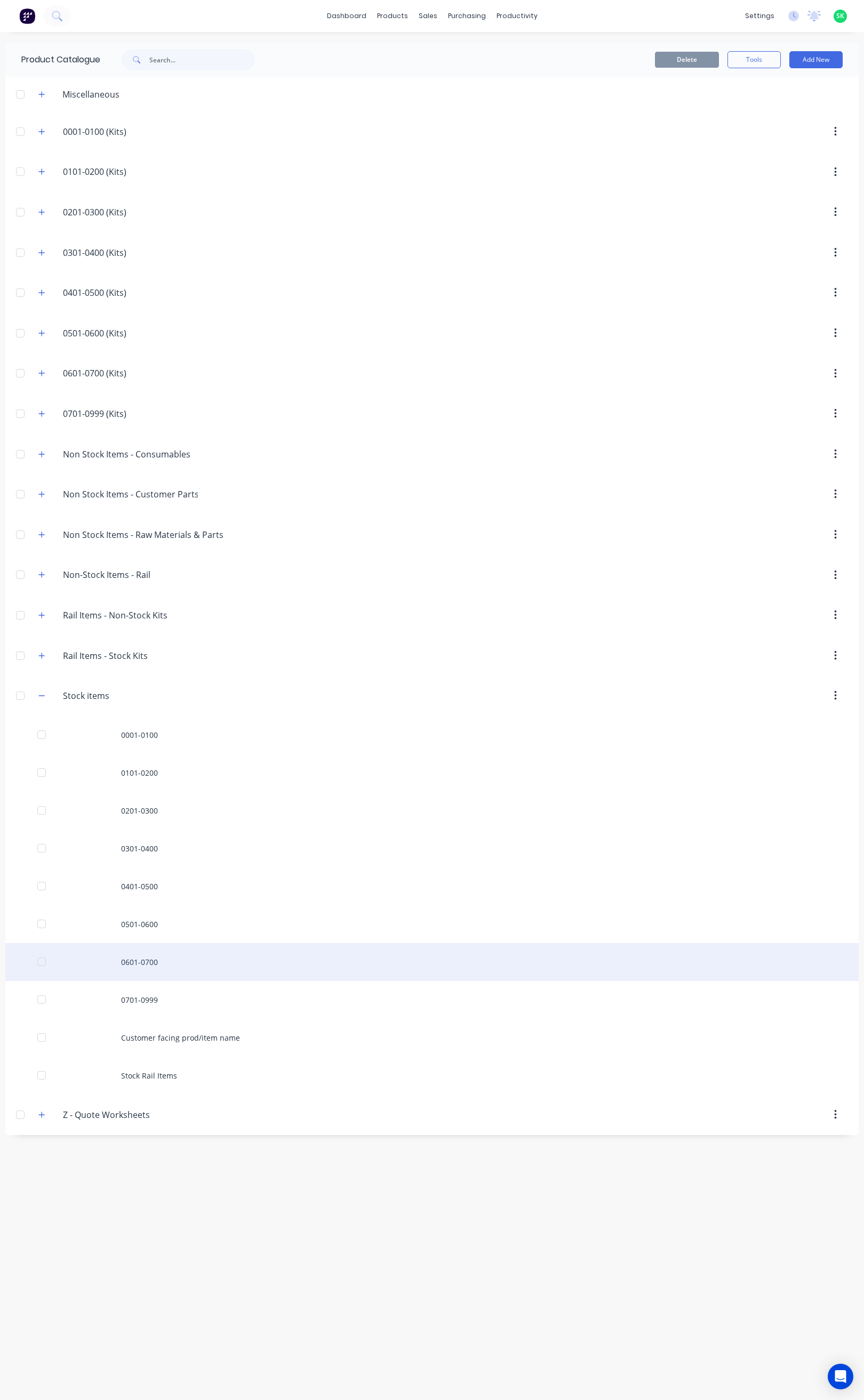
click at [151, 964] on div "0601-0700" at bounding box center [431, 962] width 853 height 38
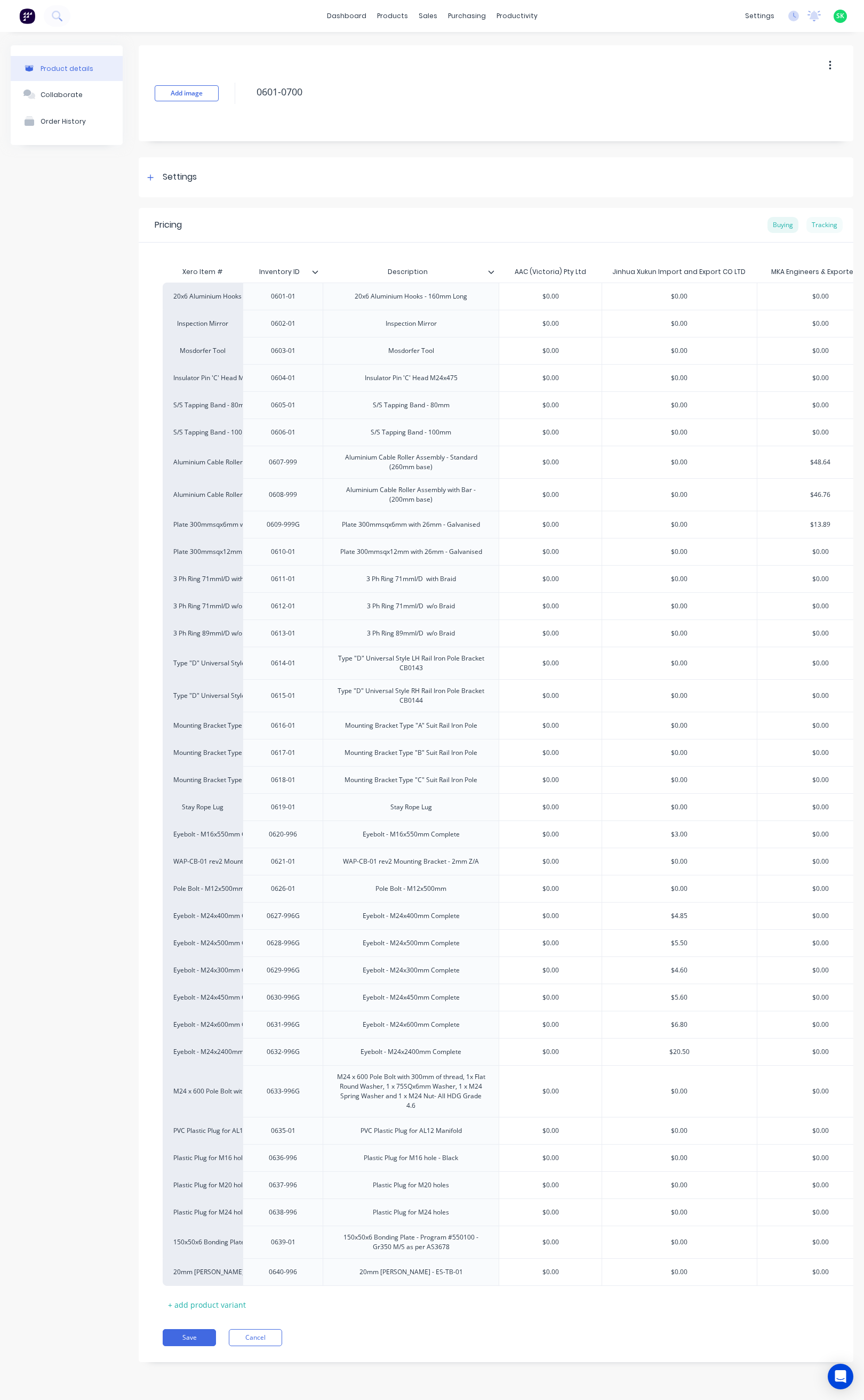
click at [816, 224] on div "Tracking" at bounding box center [824, 225] width 36 height 16
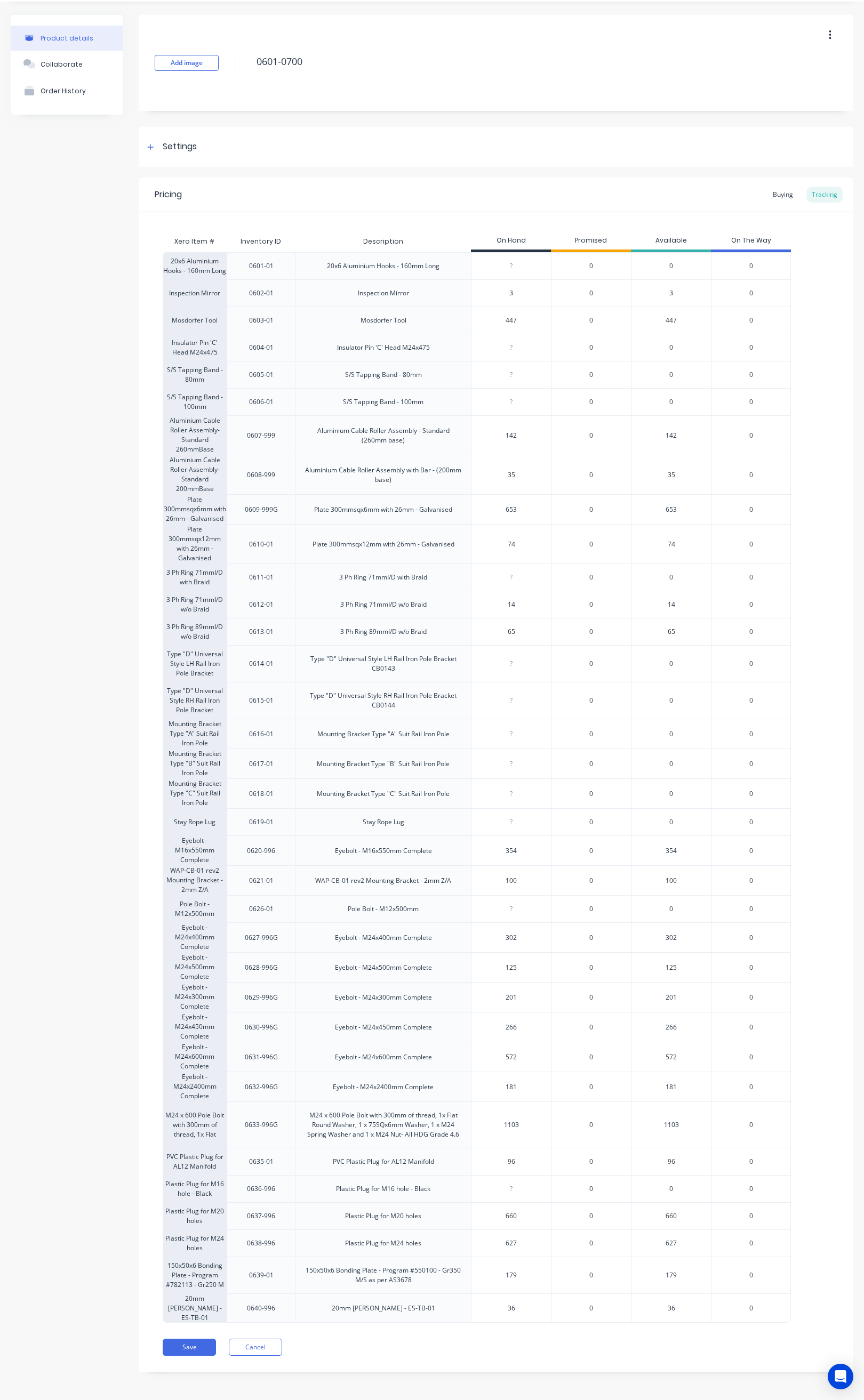
scroll to position [56, 0]
click at [195, 1349] on button "Save" at bounding box center [189, 1347] width 53 height 17
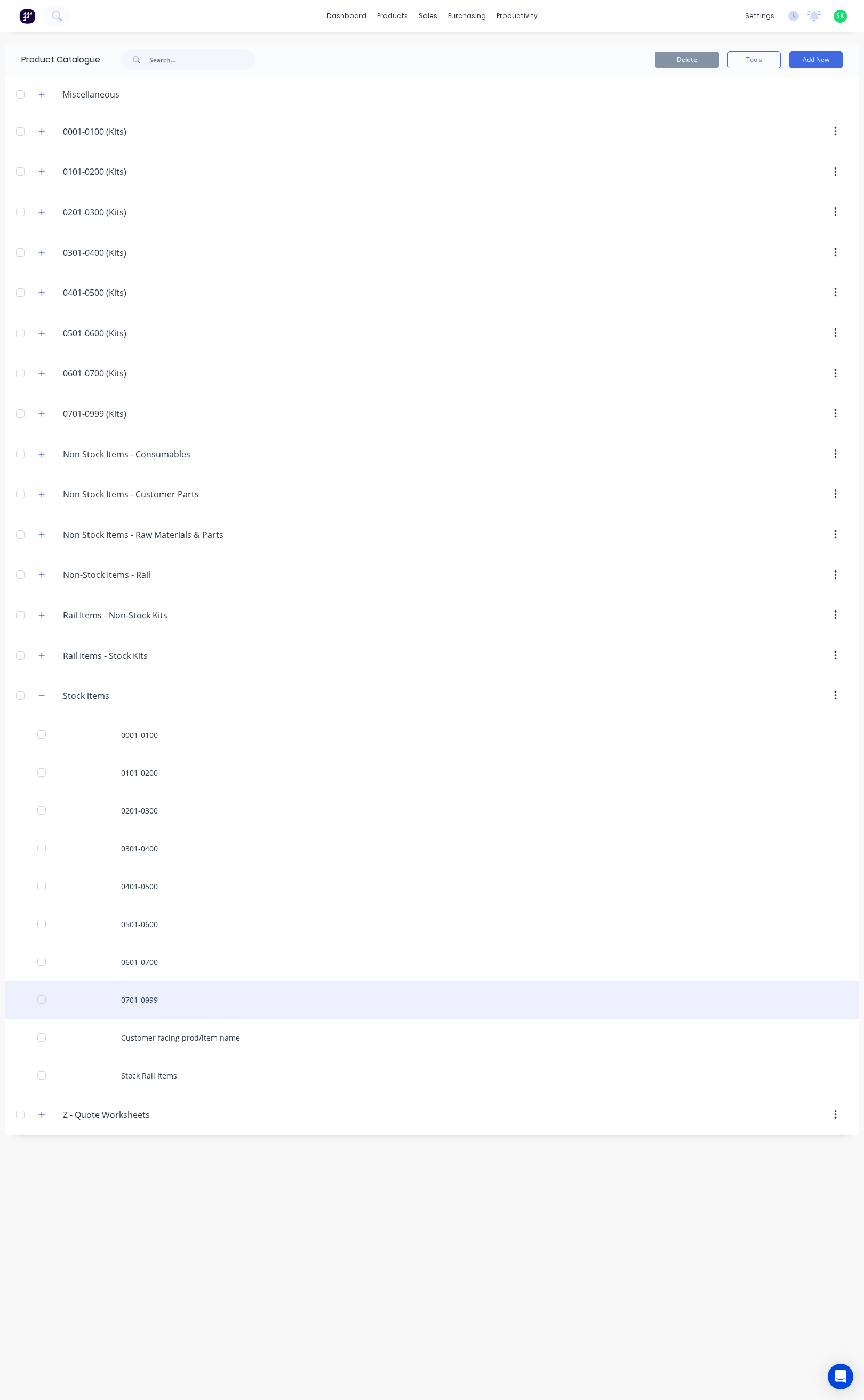
click at [164, 1011] on div "0701-0999" at bounding box center [431, 999] width 853 height 38
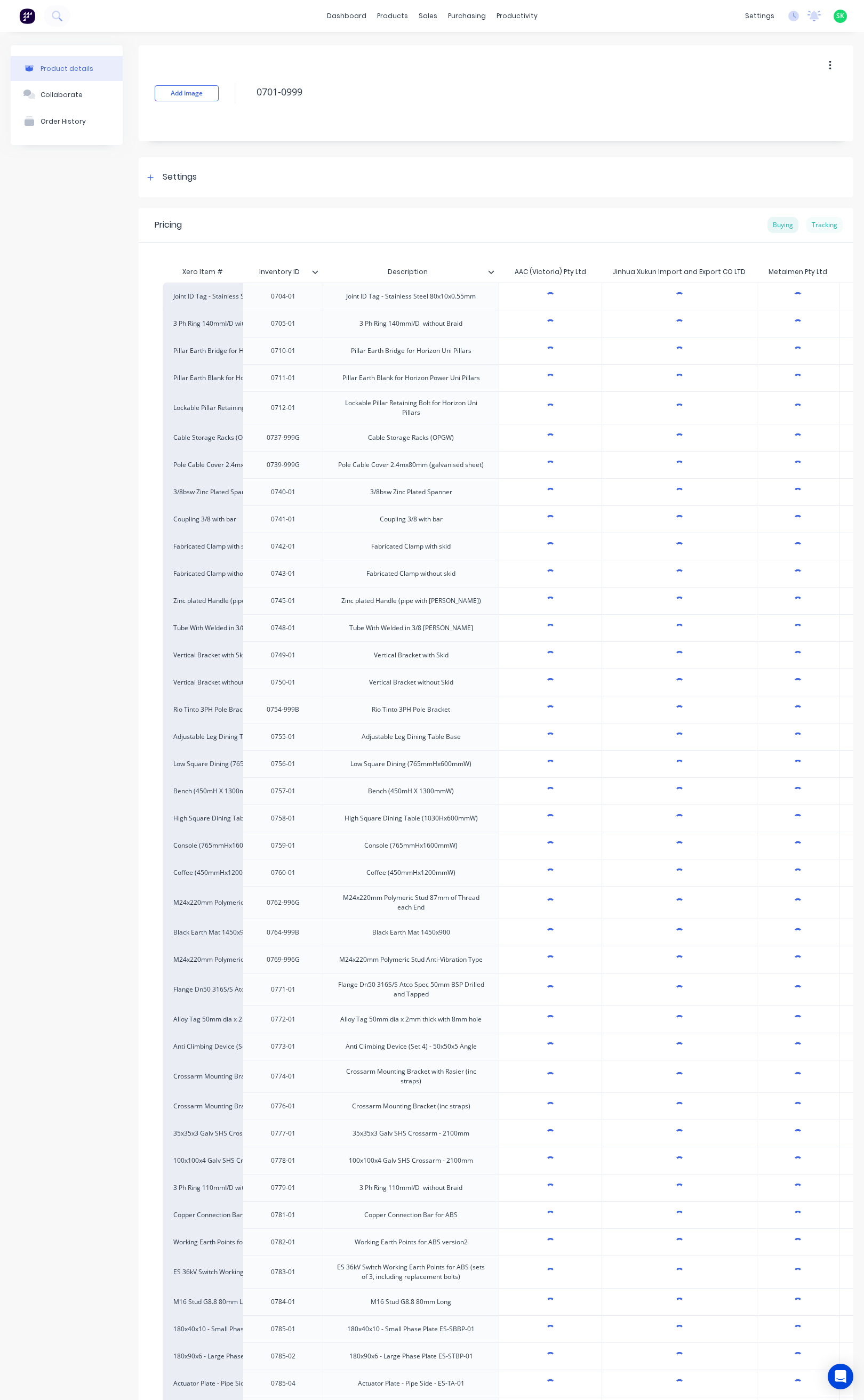
click at [819, 229] on div "Tracking" at bounding box center [824, 225] width 36 height 16
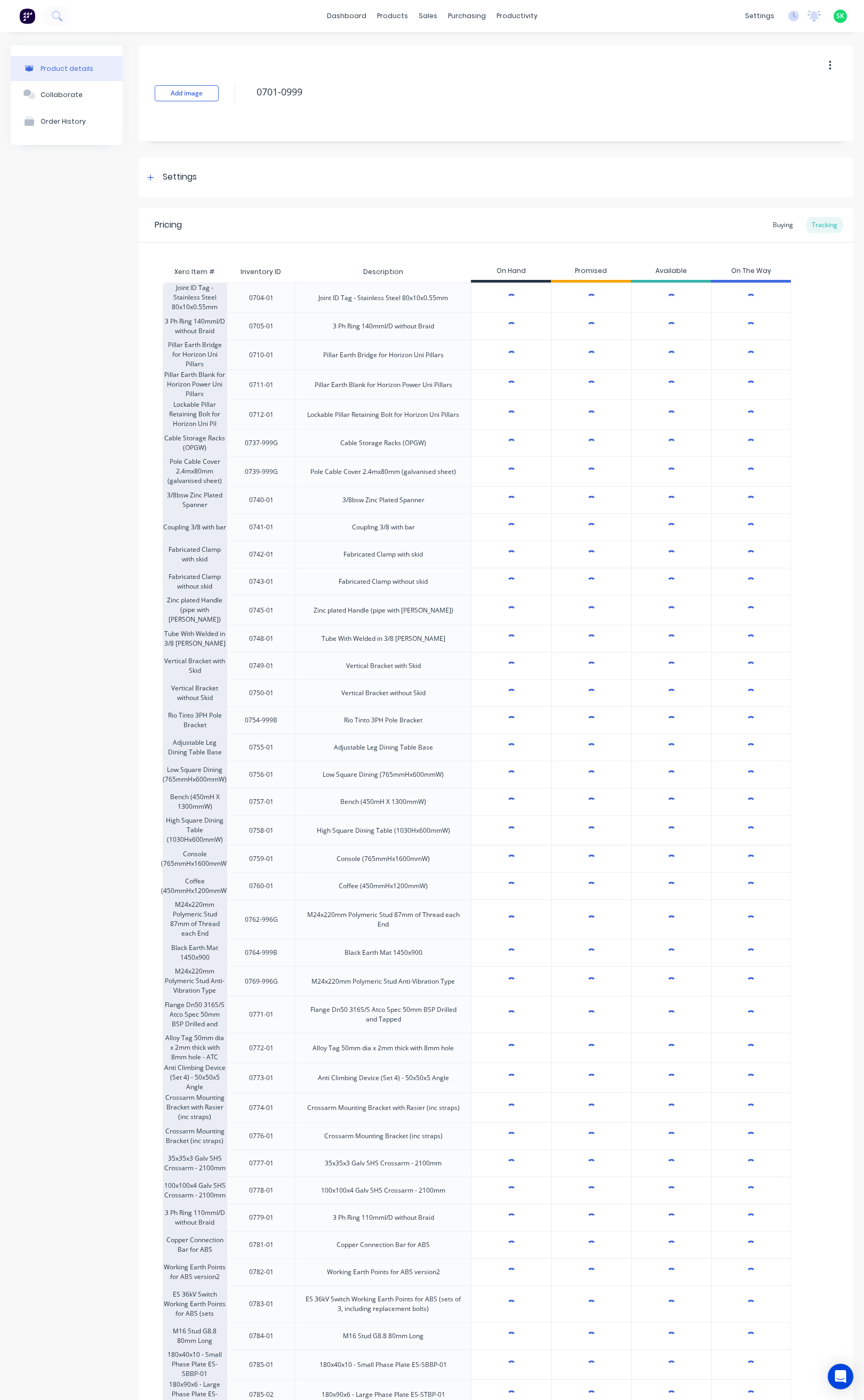
type textarea "x"
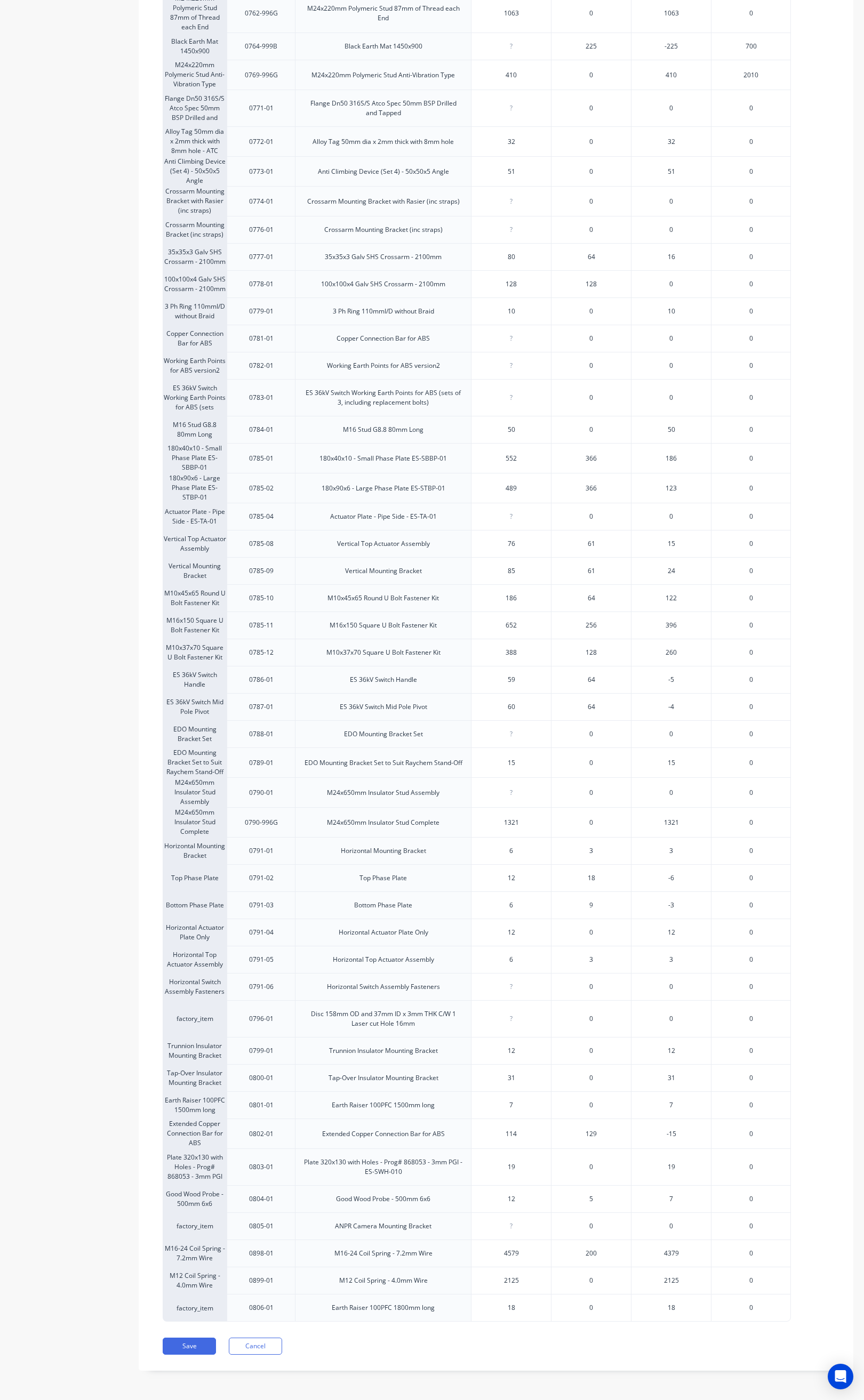
scroll to position [936, 0]
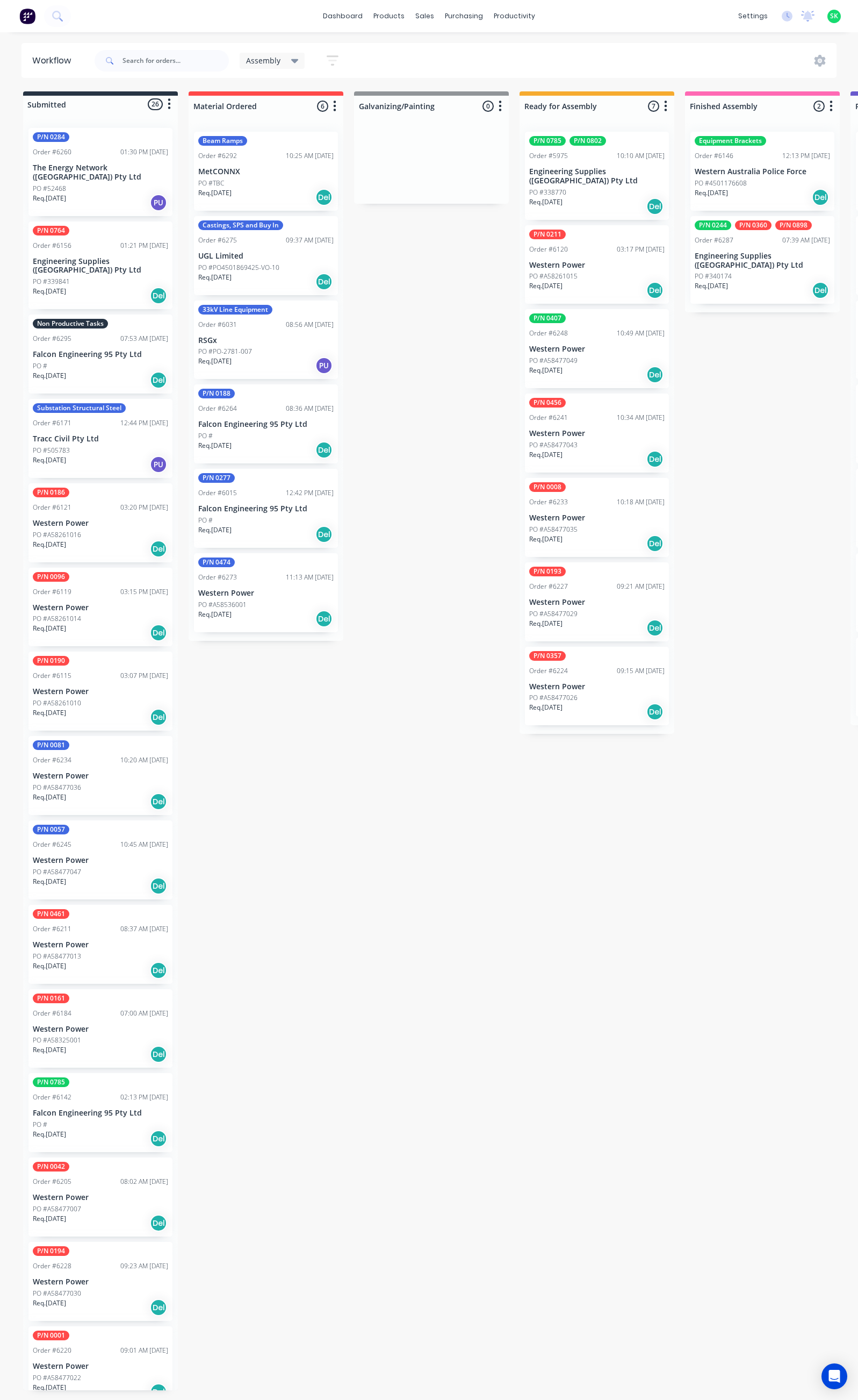
scroll to position [0, 166]
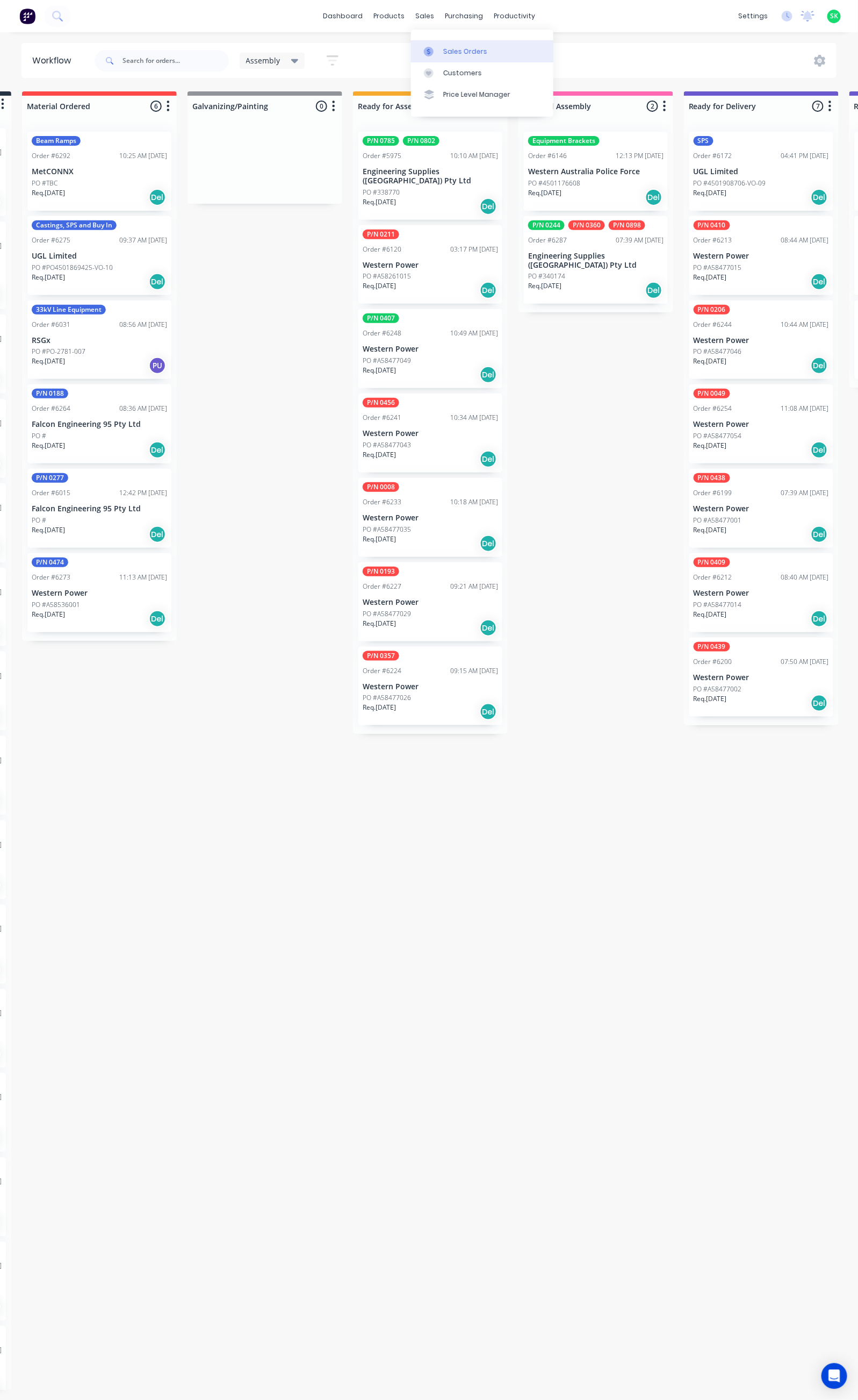
click at [438, 45] on link "Sales Orders" at bounding box center [482, 51] width 143 height 22
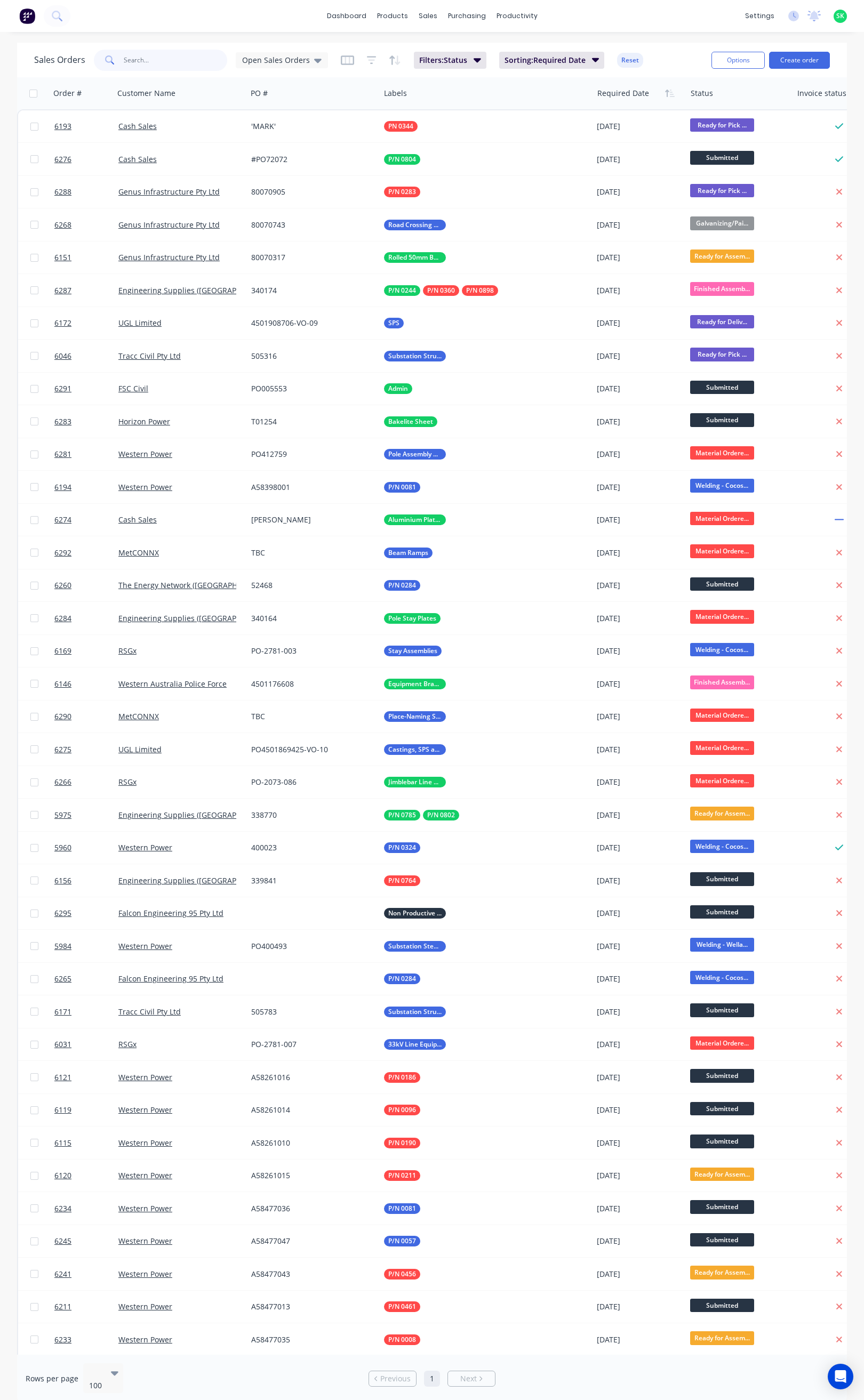
click at [135, 65] on input "text" at bounding box center [176, 60] width 104 height 21
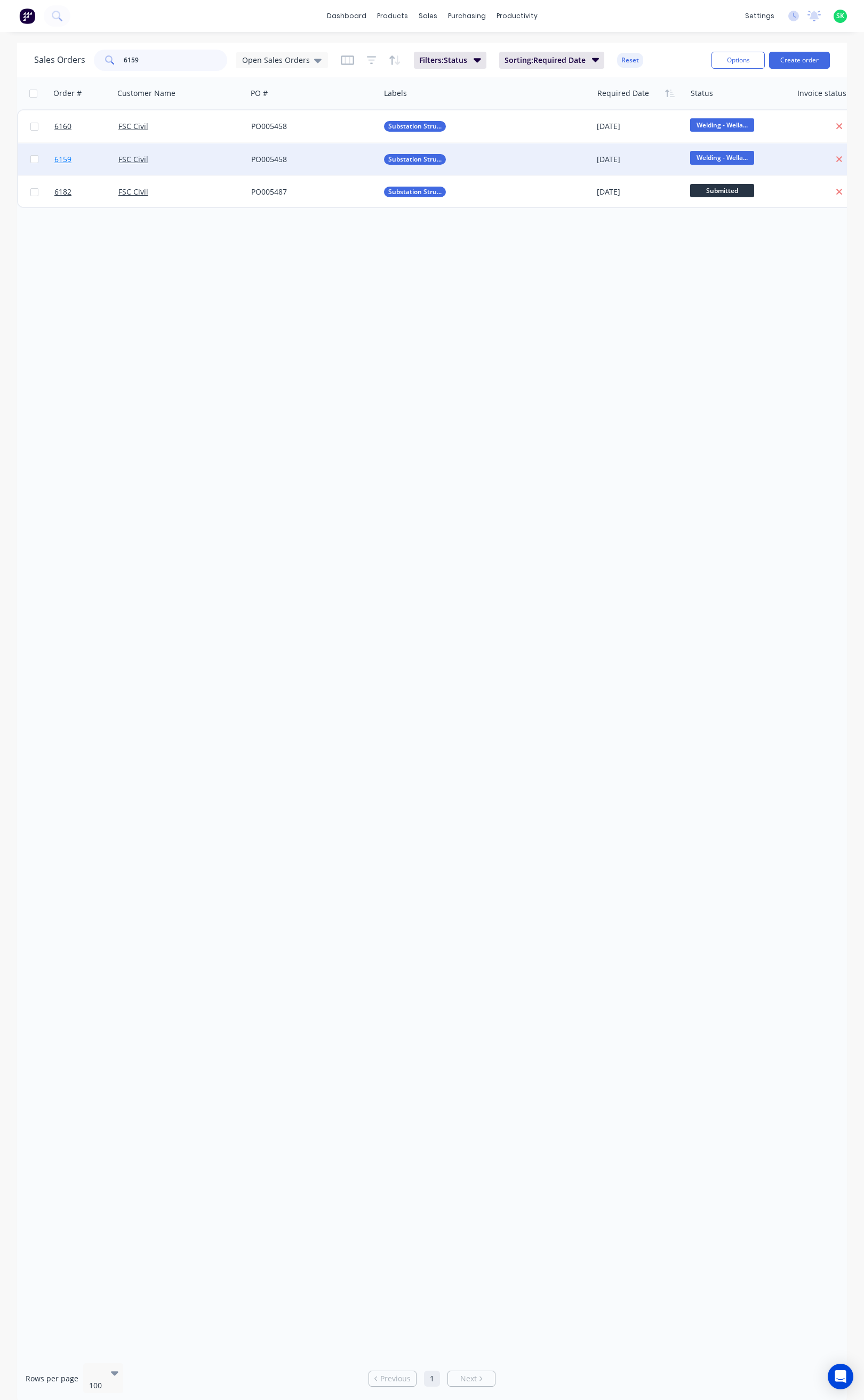
type input "6159"
click at [61, 155] on span "6159" at bounding box center [63, 159] width 17 height 11
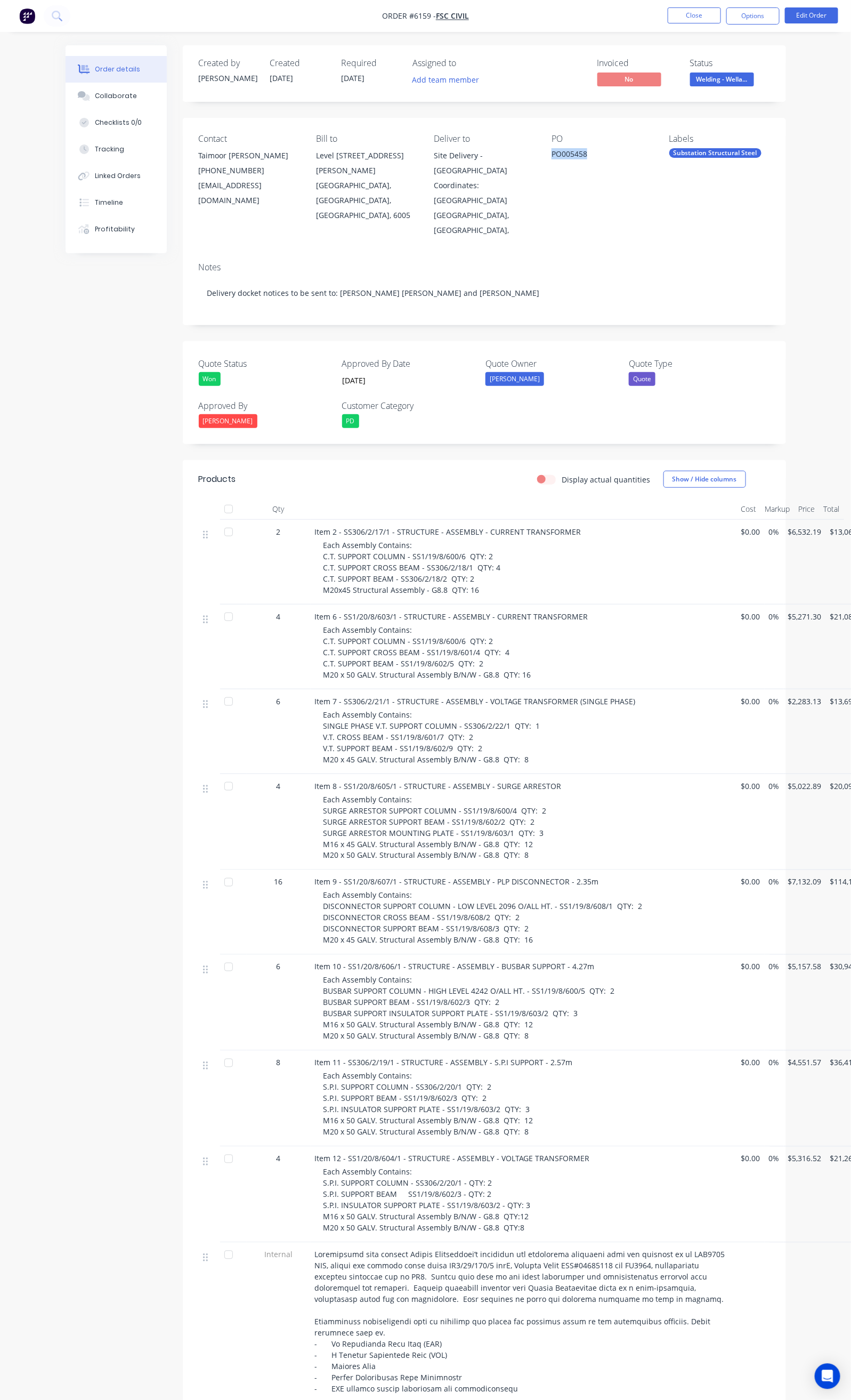
drag, startPoint x: 595, startPoint y: 159, endPoint x: 560, endPoint y: 159, distance: 35.0
click at [560, 159] on div "Contact Taimoor Amed Awan (08) 9356 7048 taimoor.a@fsccivils.com.au Bill to Lev…" at bounding box center [485, 186] width 603 height 136
copy div "PO005458"
